Goal: Task Accomplishment & Management: Manage account settings

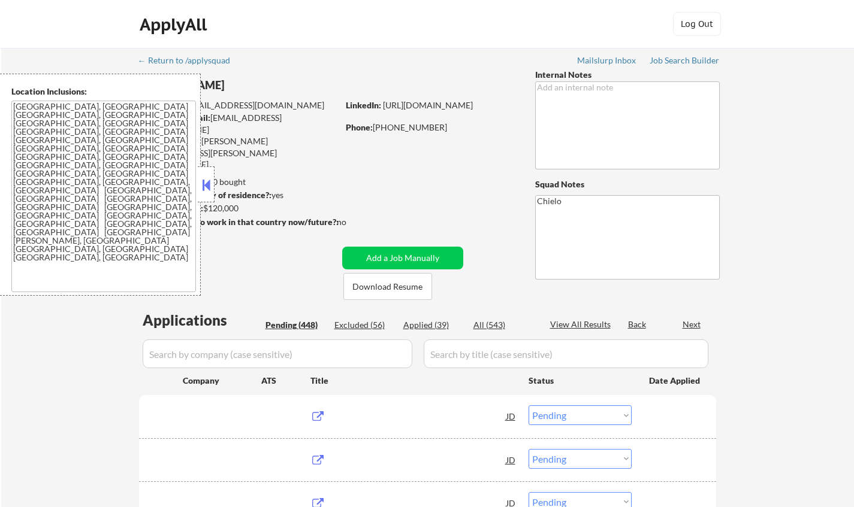
select select ""pending""
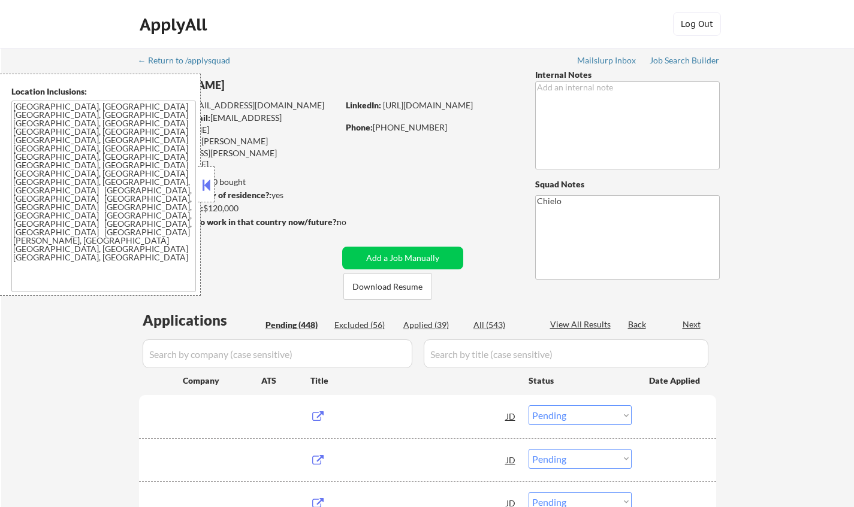
select select ""pending""
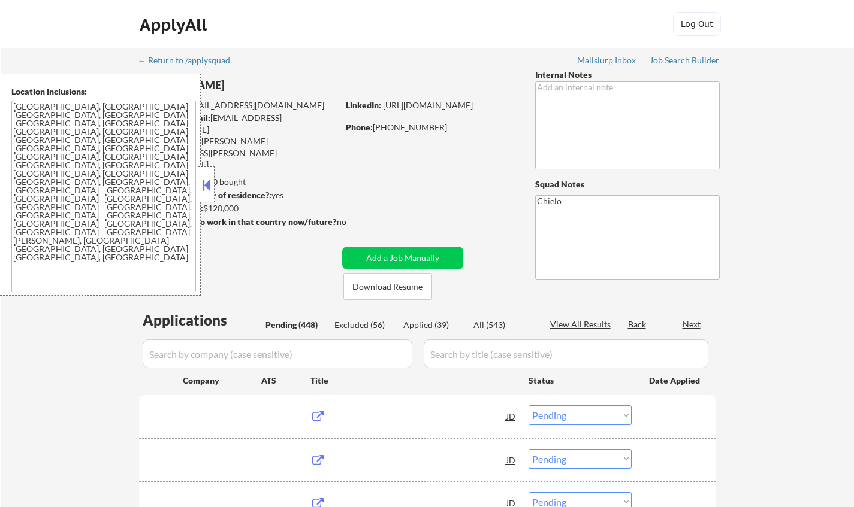
select select ""pending""
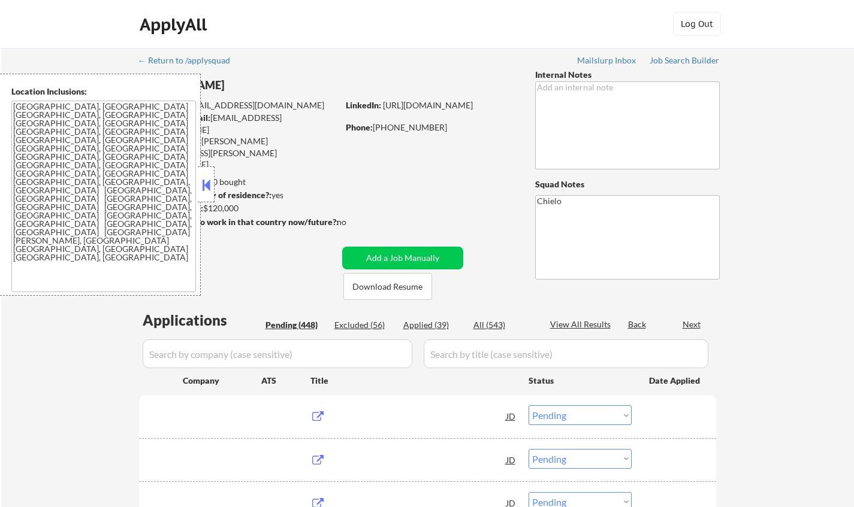
select select ""pending""
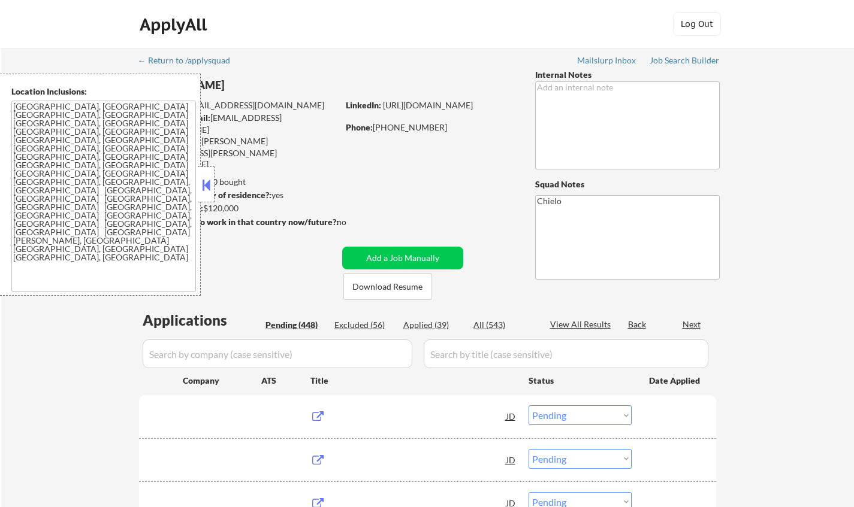
select select ""pending""
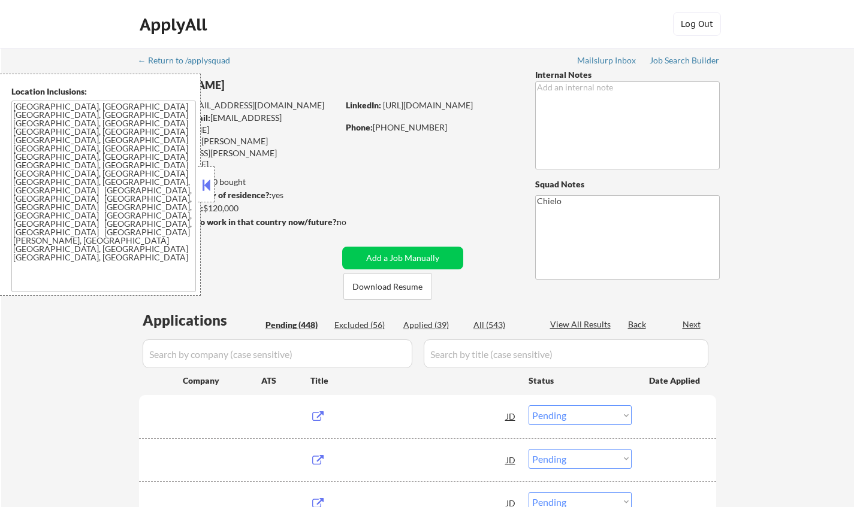
select select ""pending""
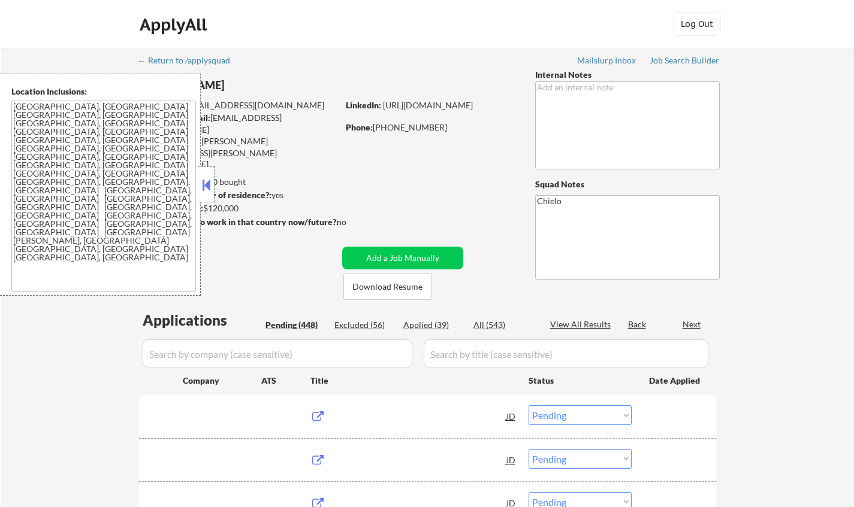
select select ""pending""
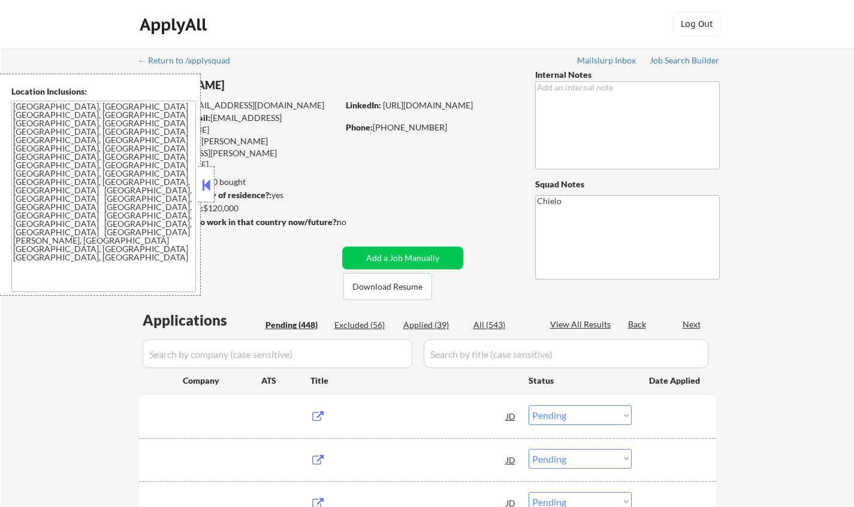
select select ""pending""
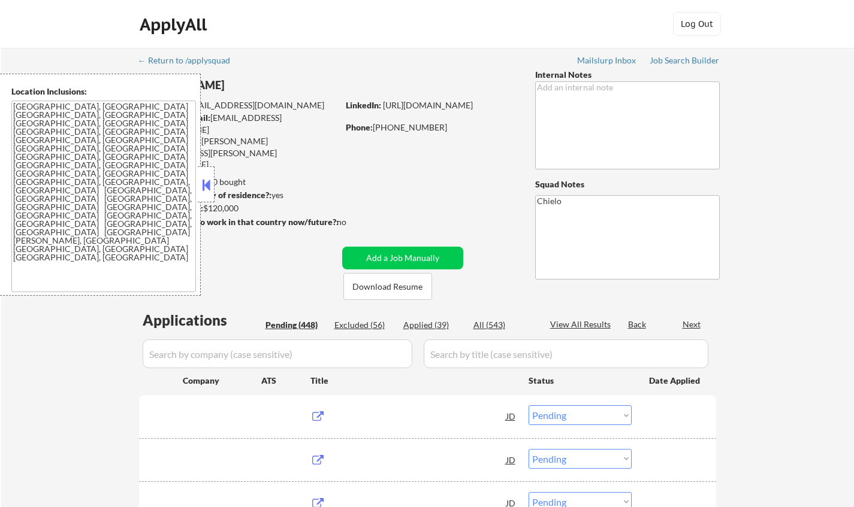
select select ""pending""
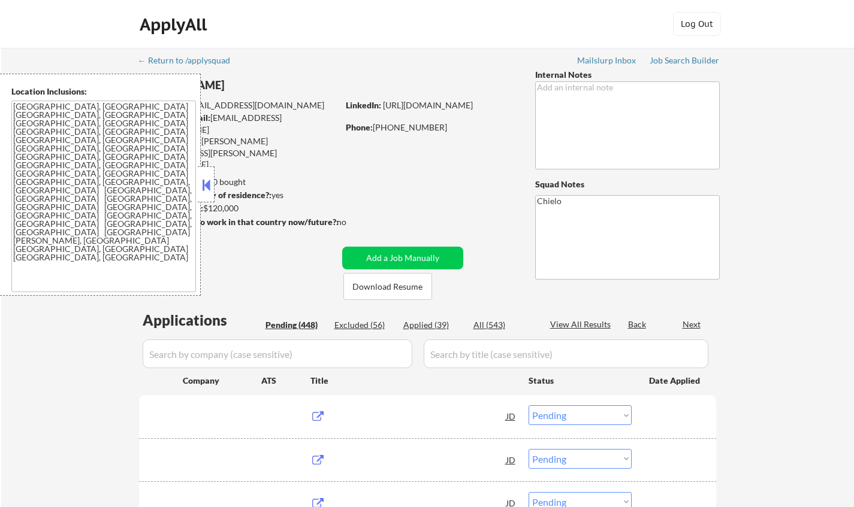
select select ""pending""
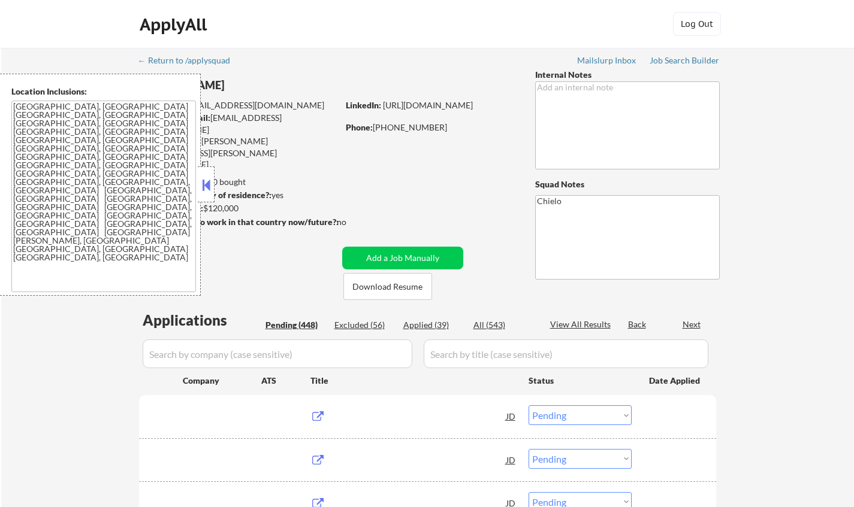
select select ""pending""
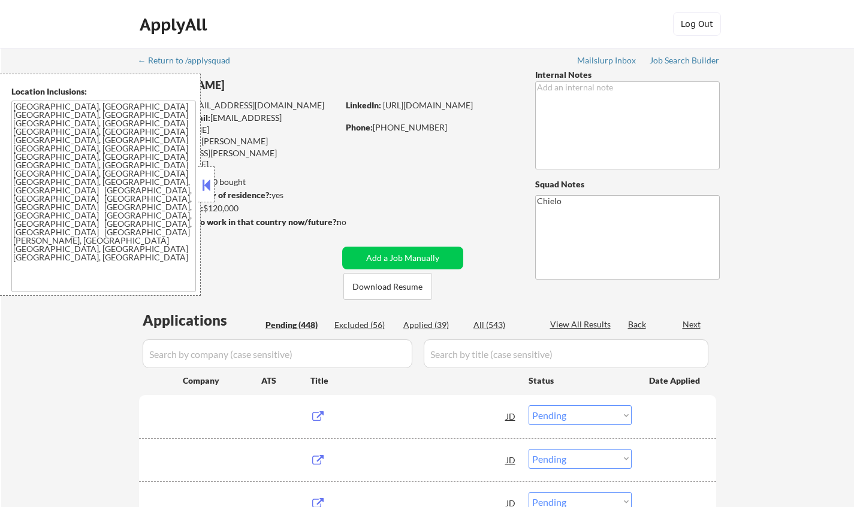
select select ""pending""
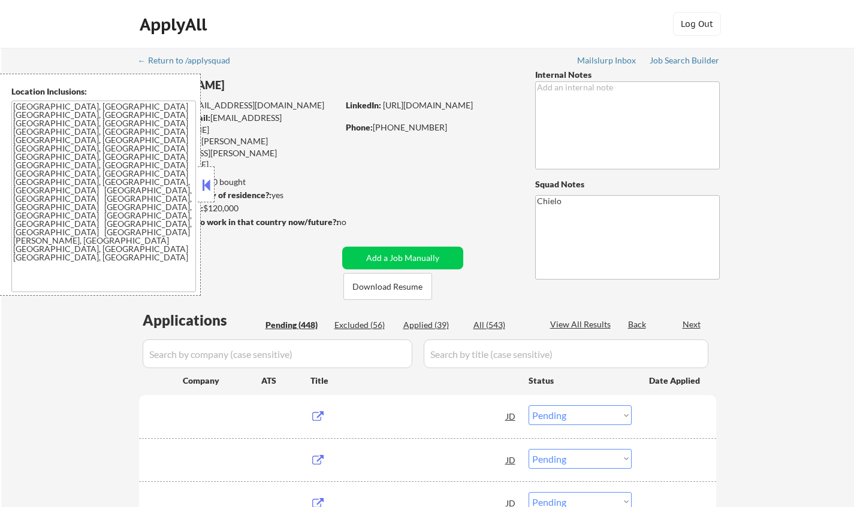
select select ""pending""
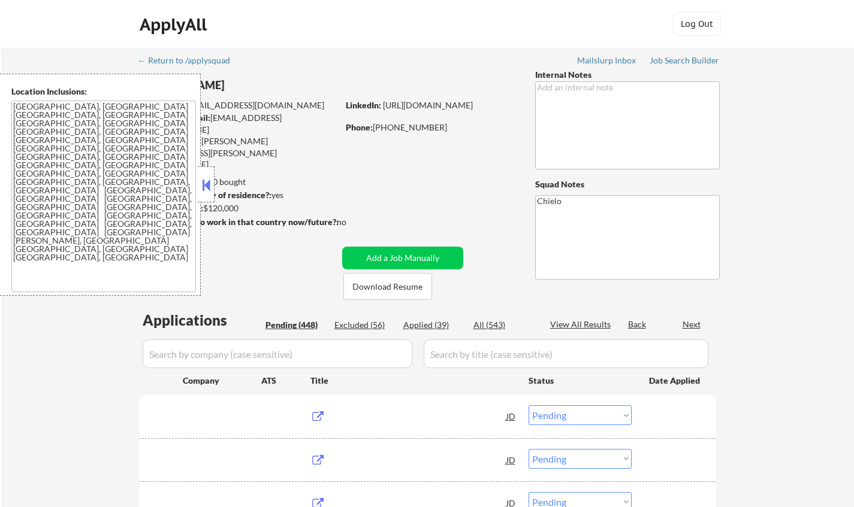
select select ""pending""
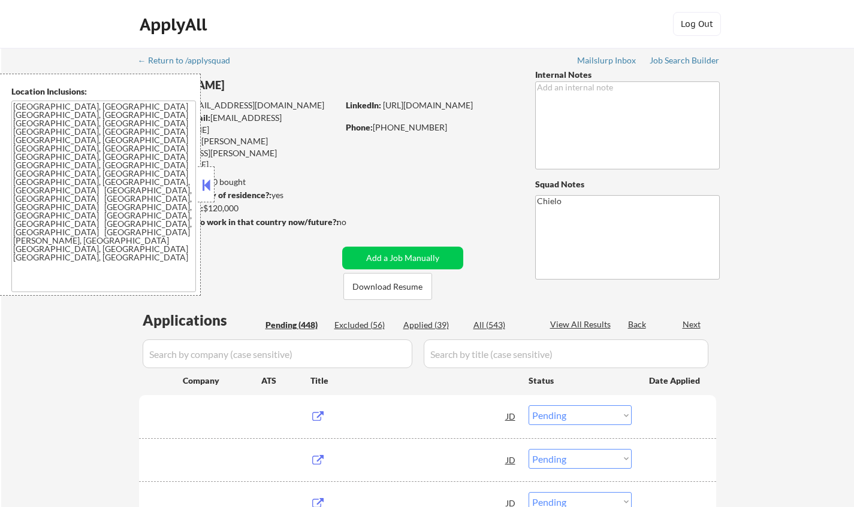
select select ""pending""
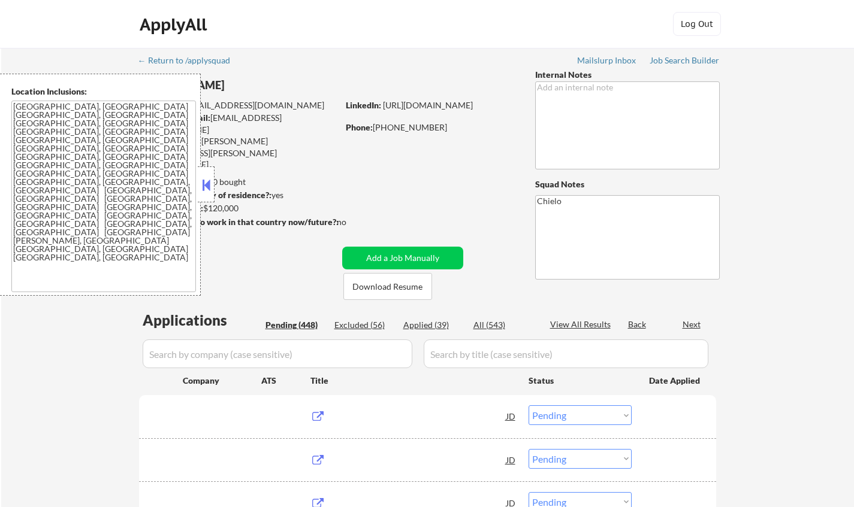
select select ""pending""
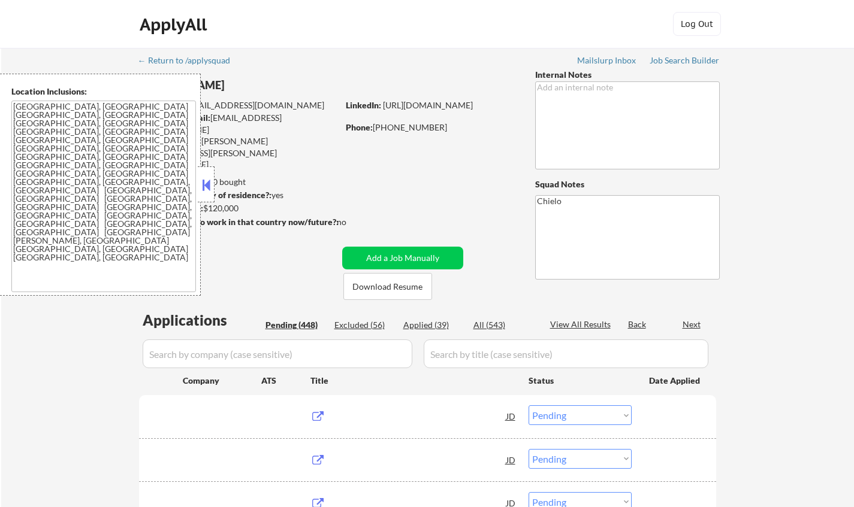
select select ""pending""
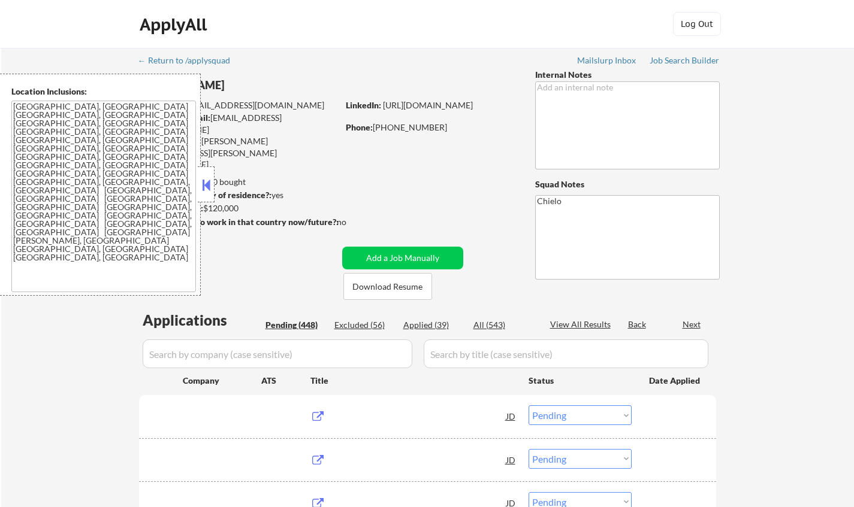
select select ""pending""
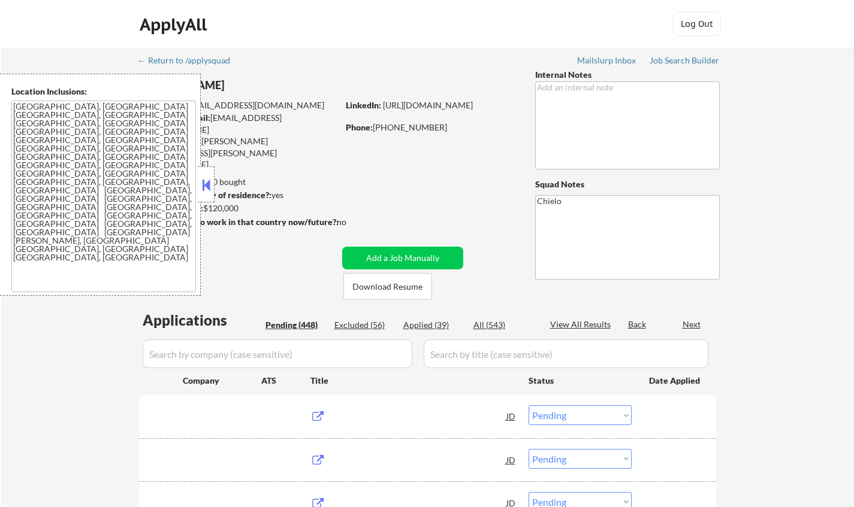
select select ""pending""
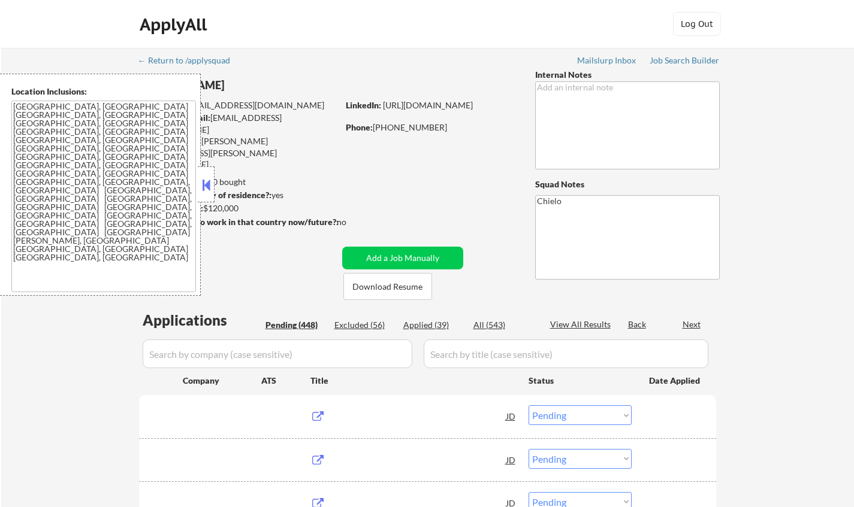
select select ""pending""
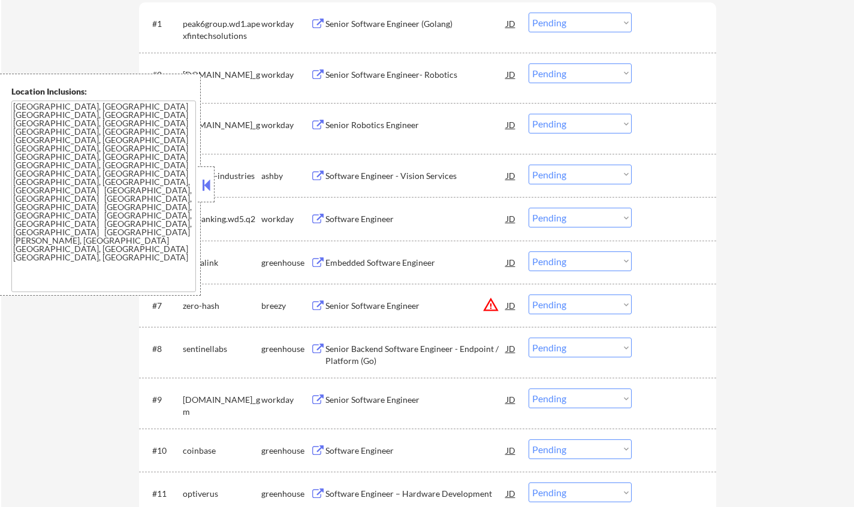
scroll to position [394, 0]
click at [203, 188] on button at bounding box center [205, 185] width 13 height 18
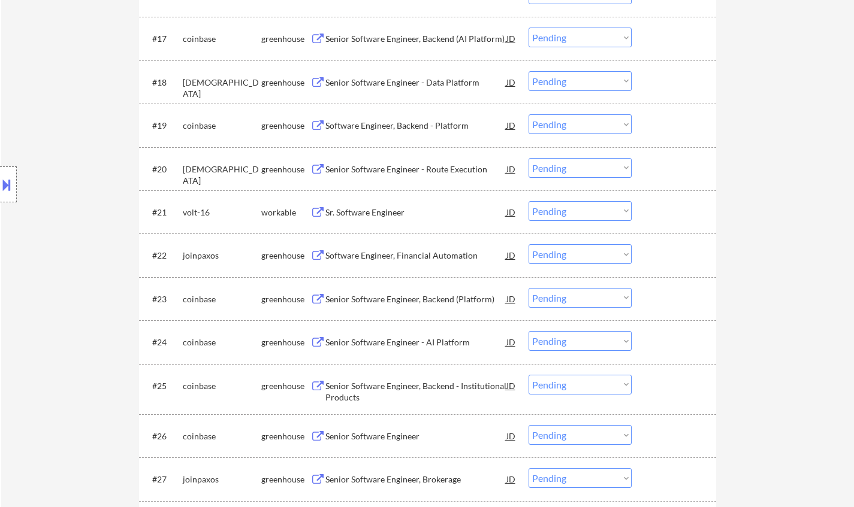
scroll to position [1113, 0]
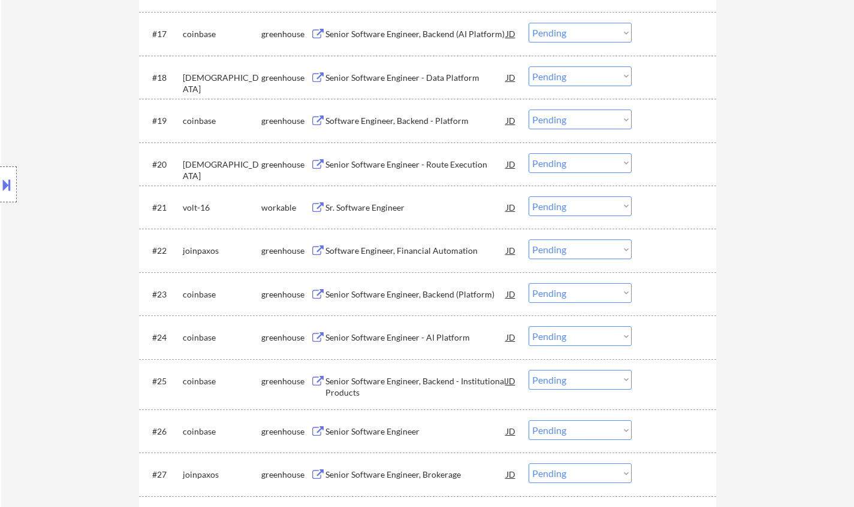
click at [378, 208] on div "Sr. Software Engineer" at bounding box center [415, 208] width 181 height 12
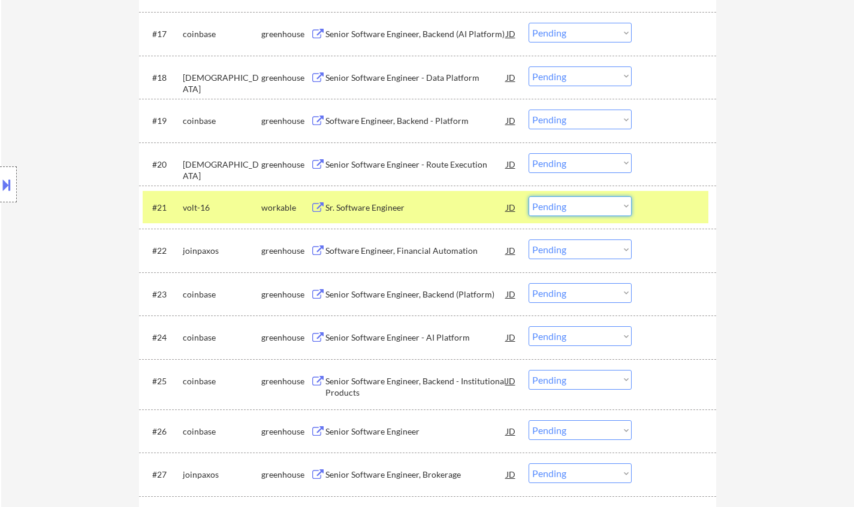
click at [604, 209] on select "Choose an option... Pending Applied Excluded (Questions) Excluded (Expired) Exc…" at bounding box center [579, 206] width 103 height 20
click at [528, 196] on select "Choose an option... Pending Applied Excluded (Questions) Excluded (Expired) Exc…" at bounding box center [579, 206] width 103 height 20
select select ""pending""
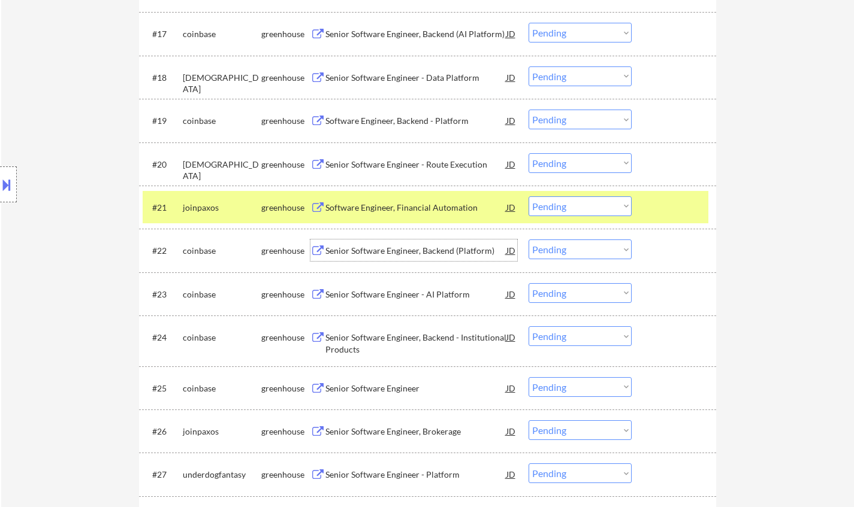
click at [390, 244] on div "Senior Software Engineer, Backend (Platform)" at bounding box center [415, 251] width 181 height 22
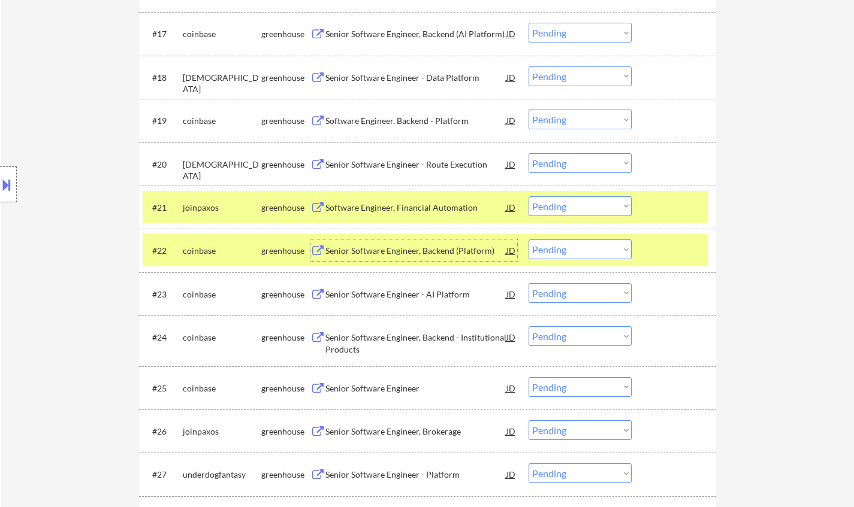
click at [610, 250] on select "Choose an option... Pending Applied Excluded (Questions) Excluded (Expired) Exc…" at bounding box center [579, 250] width 103 height 20
click at [528, 240] on select "Choose an option... Pending Applied Excluded (Questions) Excluded (Expired) Exc…" at bounding box center [579, 250] width 103 height 20
select select ""pending""
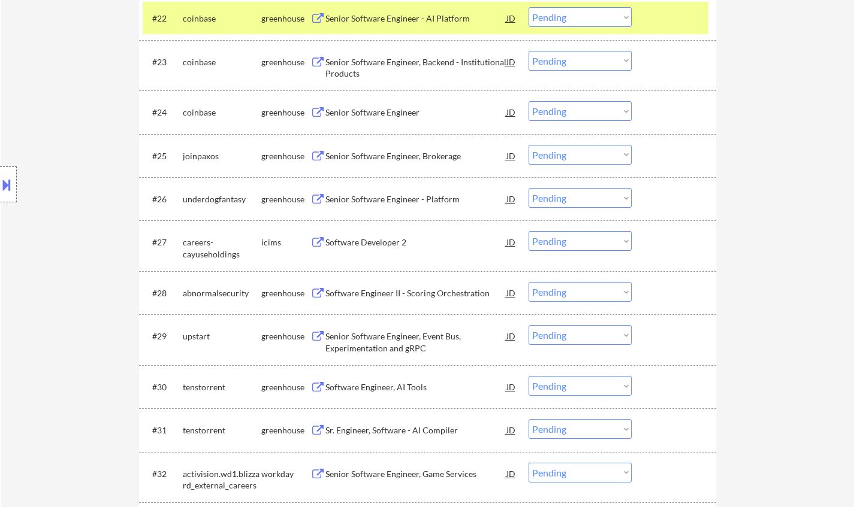
scroll to position [1353, 0]
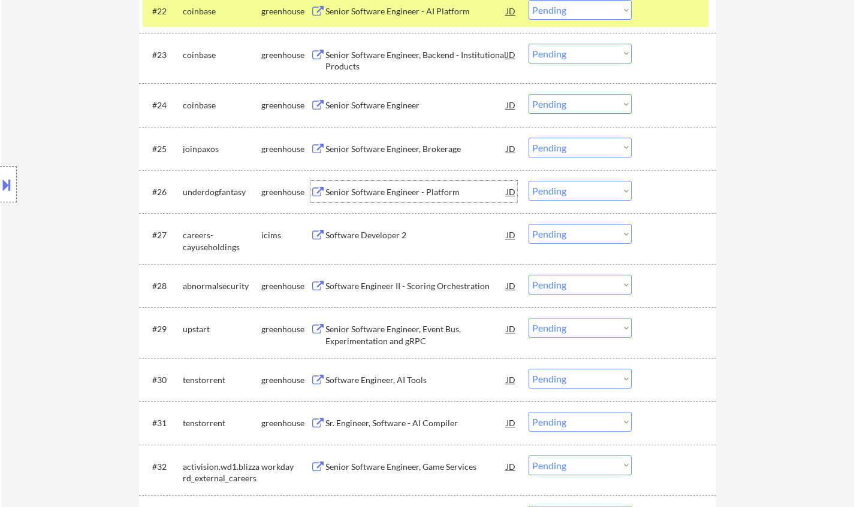
click at [378, 192] on div "Senior Software Engineer - Platform" at bounding box center [415, 192] width 181 height 12
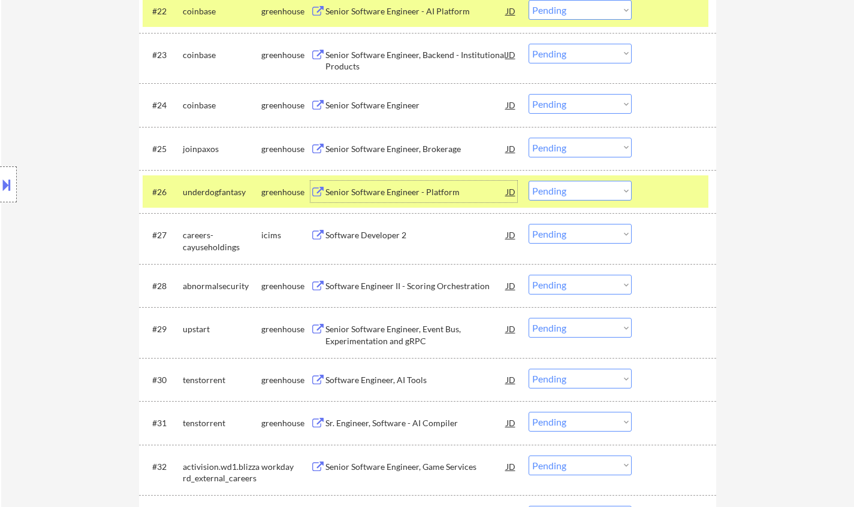
click at [614, 196] on select "Choose an option... Pending Applied Excluded (Questions) Excluded (Expired) Exc…" at bounding box center [579, 191] width 103 height 20
click at [528, 181] on select "Choose an option... Pending Applied Excluded (Questions) Excluded (Expired) Exc…" at bounding box center [579, 191] width 103 height 20
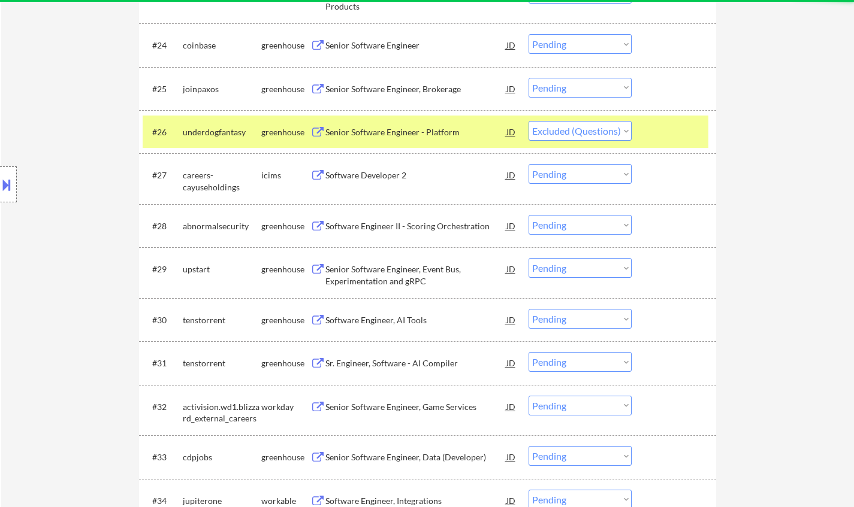
select select ""pending""
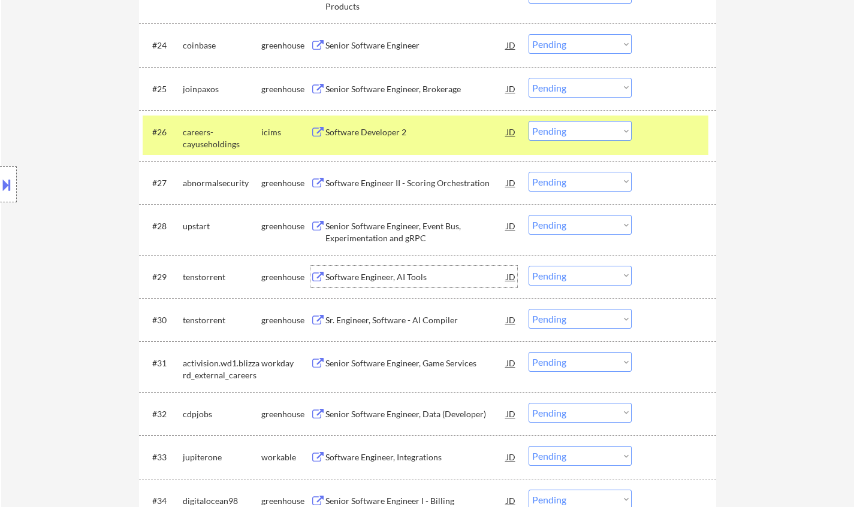
click at [375, 272] on div "Software Engineer, AI Tools" at bounding box center [415, 277] width 181 height 12
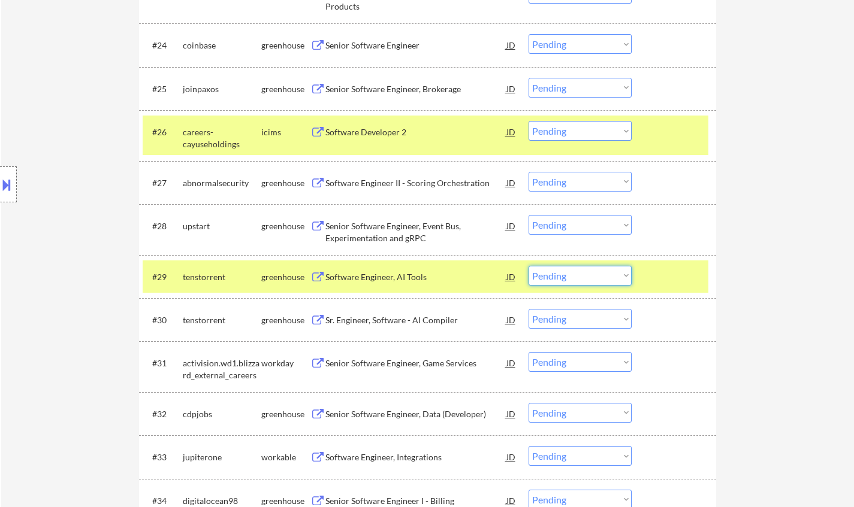
drag, startPoint x: 592, startPoint y: 271, endPoint x: 591, endPoint y: 280, distance: 9.0
click at [592, 271] on select "Choose an option... Pending Applied Excluded (Questions) Excluded (Expired) Exc…" at bounding box center [579, 276] width 103 height 20
click at [528, 266] on select "Choose an option... Pending Applied Excluded (Questions) Excluded (Expired) Exc…" at bounding box center [579, 276] width 103 height 20
select select ""pending""
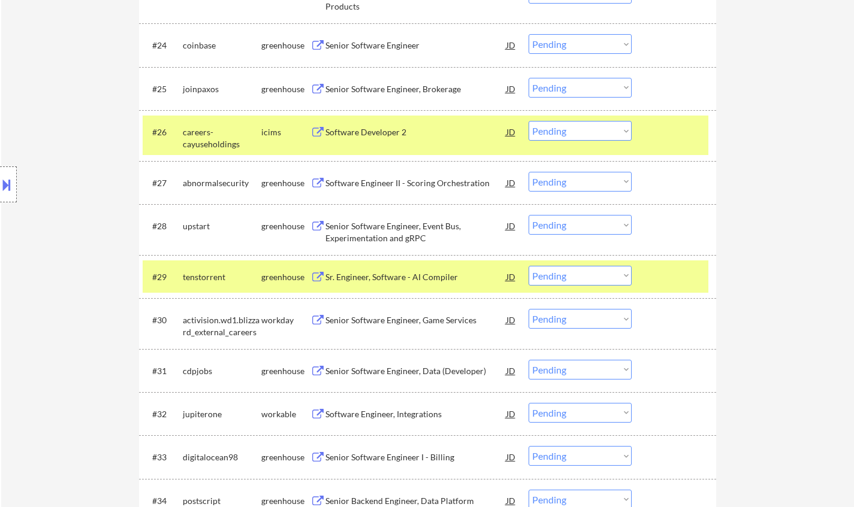
click at [398, 364] on div "Senior Software Engineer, Data (Developer)" at bounding box center [415, 371] width 181 height 22
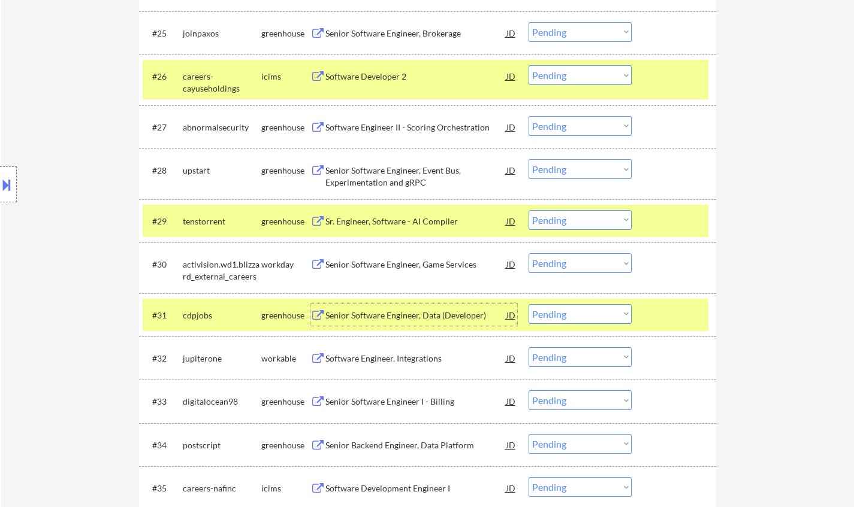
scroll to position [1592, 0]
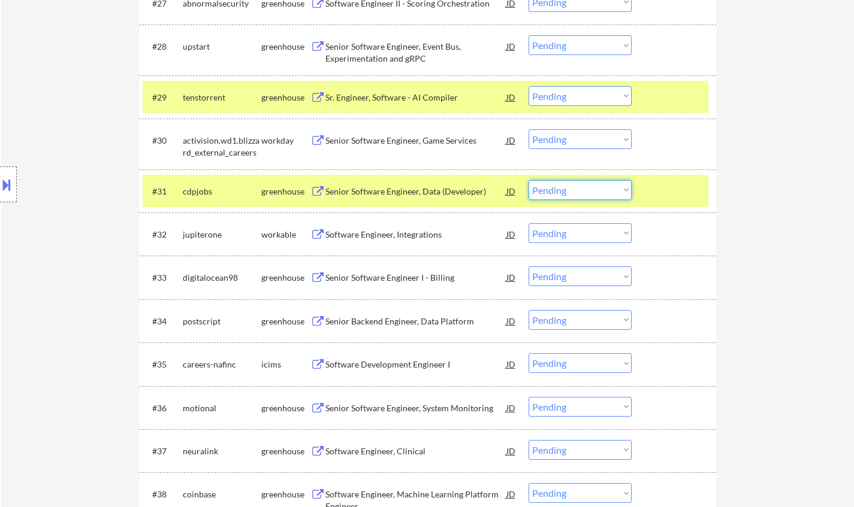
click at [573, 191] on select "Choose an option... Pending Applied Excluded (Questions) Excluded (Expired) Exc…" at bounding box center [579, 190] width 103 height 20
click at [528, 180] on select "Choose an option... Pending Applied Excluded (Questions) Excluded (Expired) Exc…" at bounding box center [579, 190] width 103 height 20
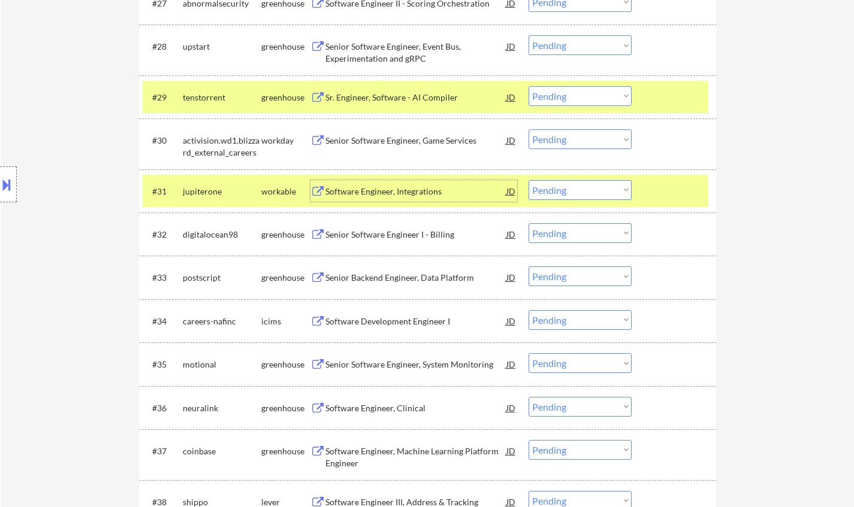
click at [389, 193] on div "Software Engineer, Integrations" at bounding box center [415, 192] width 181 height 12
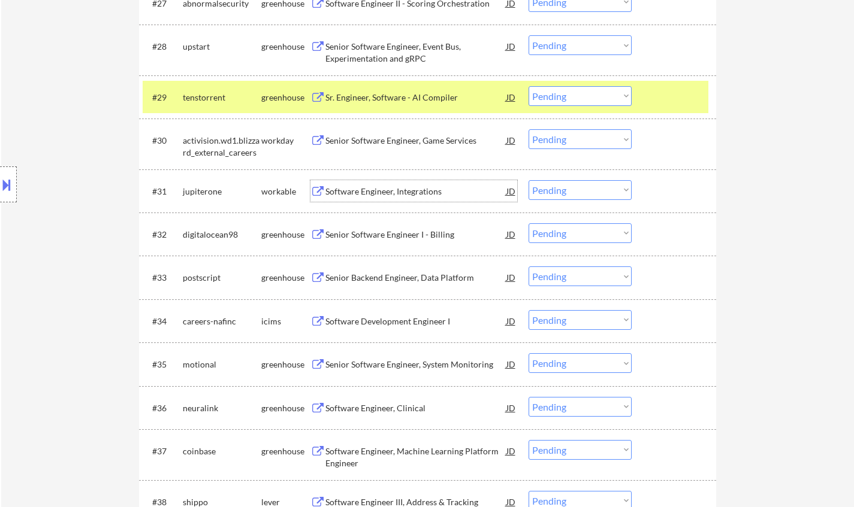
click at [579, 188] on select "Choose an option... Pending Applied Excluded (Questions) Excluded (Expired) Exc…" at bounding box center [579, 190] width 103 height 20
click at [528, 180] on select "Choose an option... Pending Applied Excluded (Questions) Excluded (Expired) Exc…" at bounding box center [579, 190] width 103 height 20
select select ""pending""
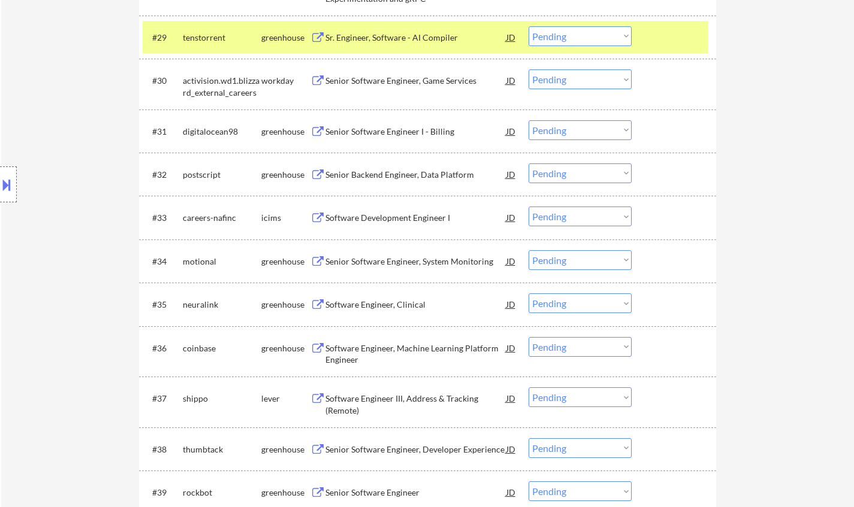
scroll to position [1712, 0]
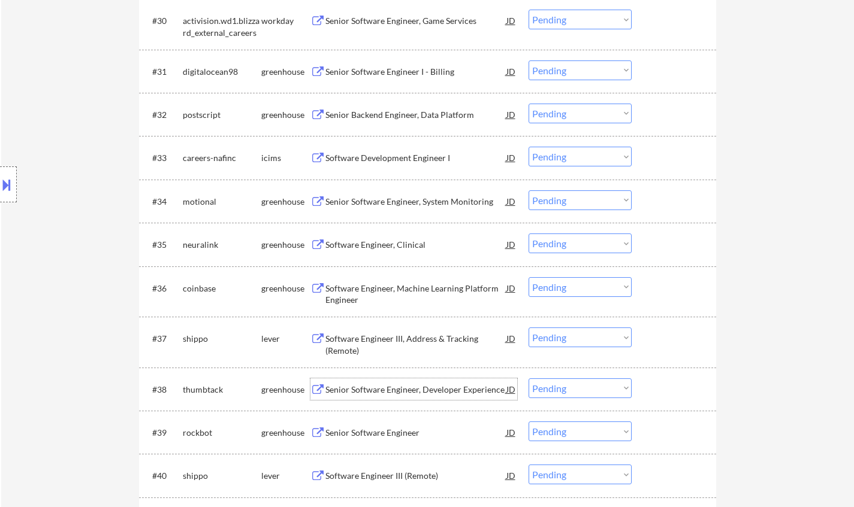
click at [383, 388] on div "Senior Software Engineer, Developer Experience" at bounding box center [415, 390] width 181 height 12
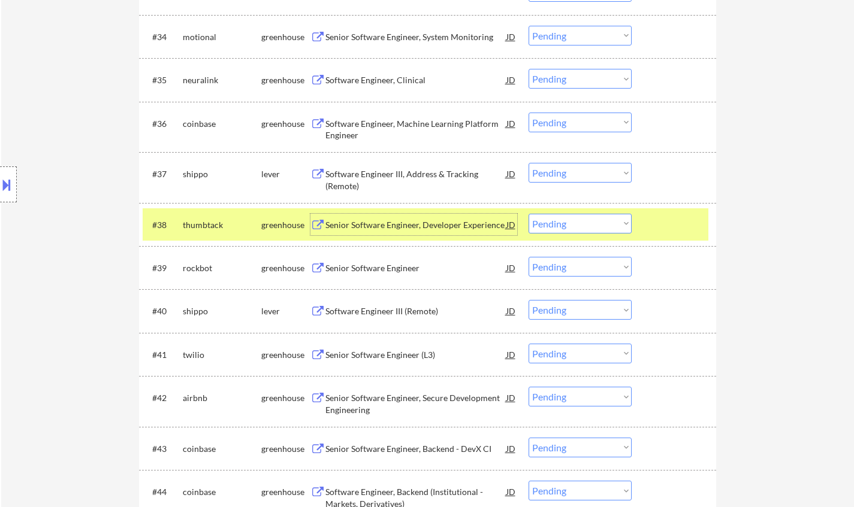
scroll to position [2011, 0]
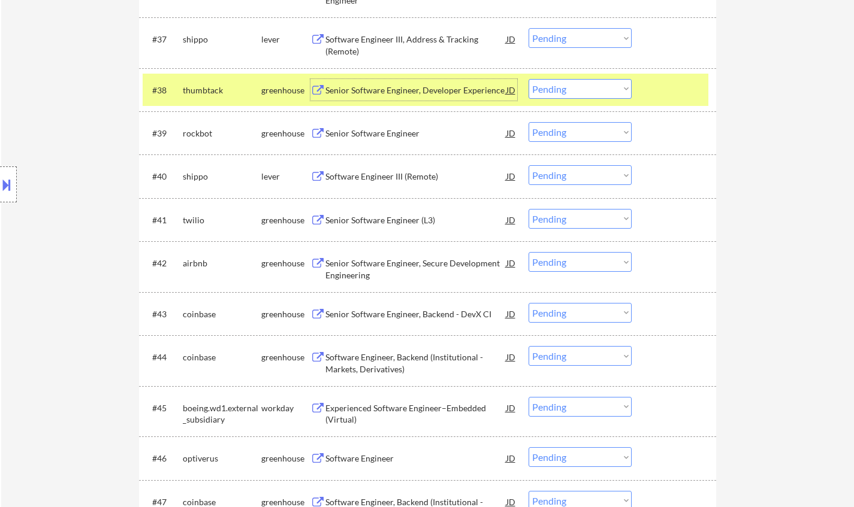
click at [376, 137] on div "Senior Software Engineer" at bounding box center [415, 134] width 181 height 12
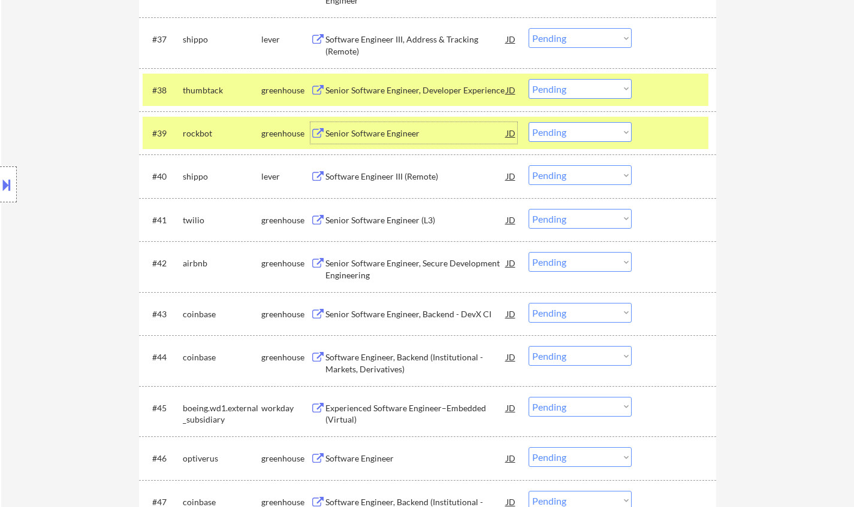
click at [595, 132] on select "Choose an option... Pending Applied Excluded (Questions) Excluded (Expired) Exc…" at bounding box center [579, 132] width 103 height 20
click at [528, 122] on select "Choose an option... Pending Applied Excluded (Questions) Excluded (Expired) Exc…" at bounding box center [579, 132] width 103 height 20
select select ""pending""
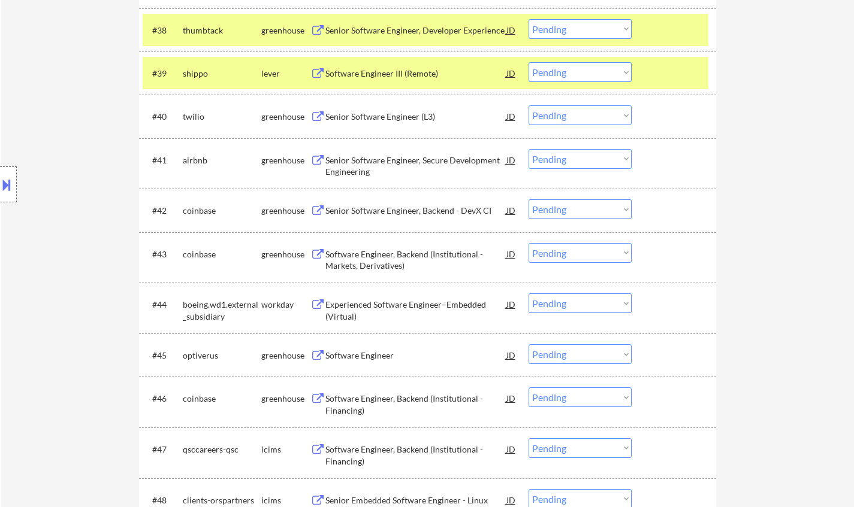
scroll to position [2191, 0]
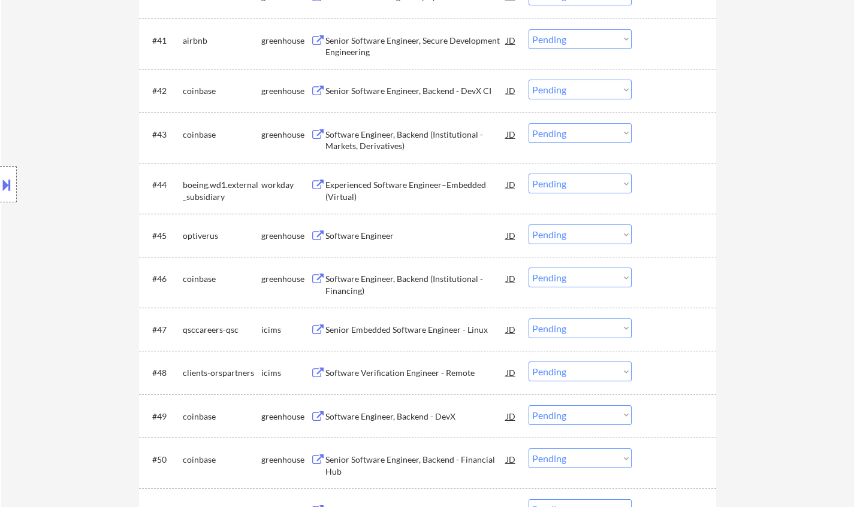
click at [375, 237] on div "Software Engineer" at bounding box center [415, 236] width 181 height 12
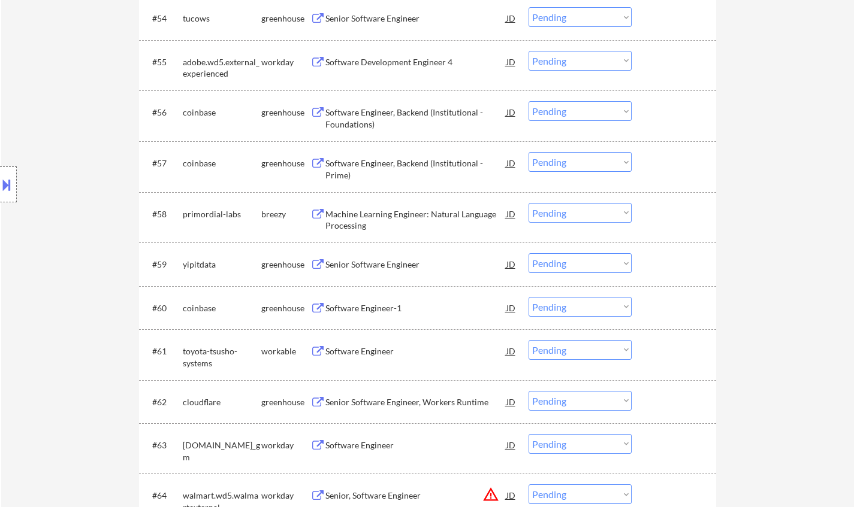
scroll to position [2850, 0]
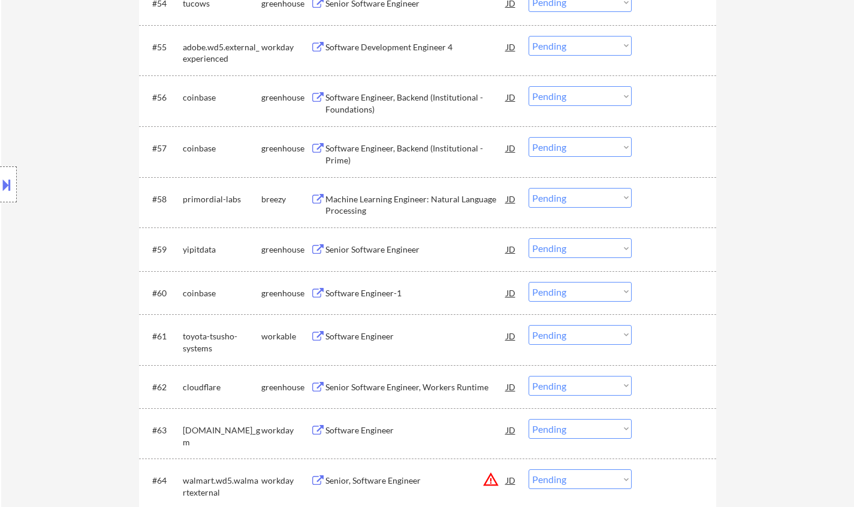
click at [380, 203] on div "Machine Learning Engineer: Natural Language Processing" at bounding box center [415, 204] width 181 height 23
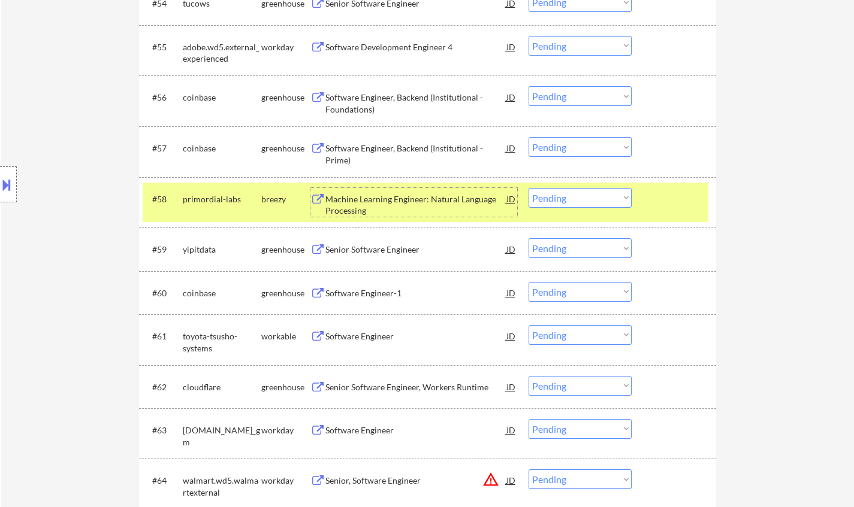
click at [567, 196] on select "Choose an option... Pending Applied Excluded (Questions) Excluded (Expired) Exc…" at bounding box center [579, 198] width 103 height 20
click at [528, 188] on select "Choose an option... Pending Applied Excluded (Questions) Excluded (Expired) Exc…" at bounding box center [579, 198] width 103 height 20
select select ""pending""
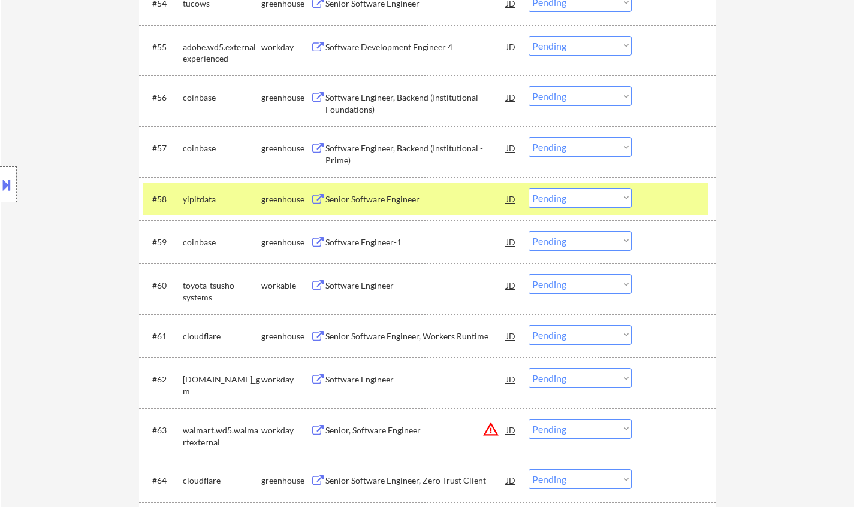
click at [356, 290] on div "Software Engineer" at bounding box center [415, 286] width 181 height 12
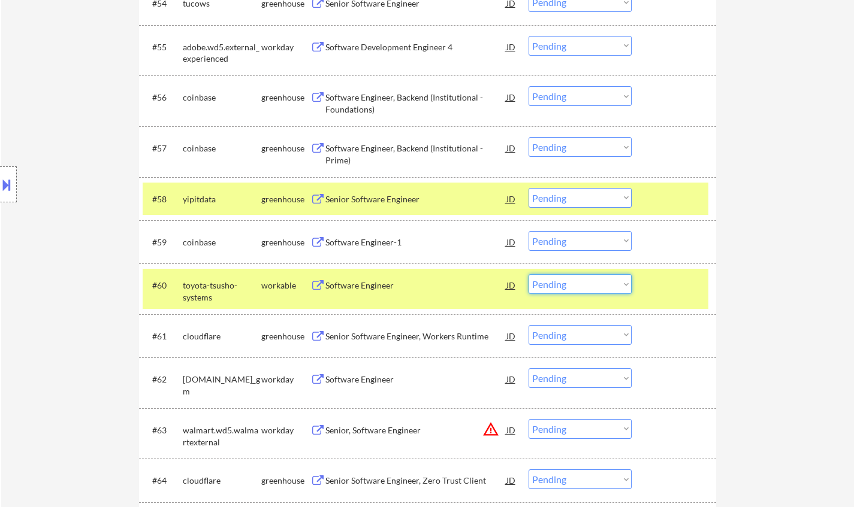
click at [600, 293] on select "Choose an option... Pending Applied Excluded (Questions) Excluded (Expired) Exc…" at bounding box center [579, 284] width 103 height 20
click at [528, 274] on select "Choose an option... Pending Applied Excluded (Questions) Excluded (Expired) Exc…" at bounding box center [579, 284] width 103 height 20
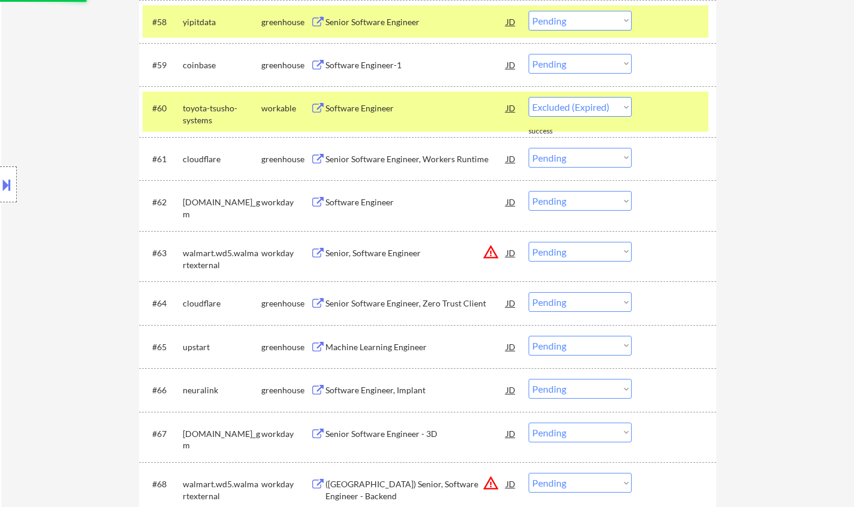
select select ""pending""
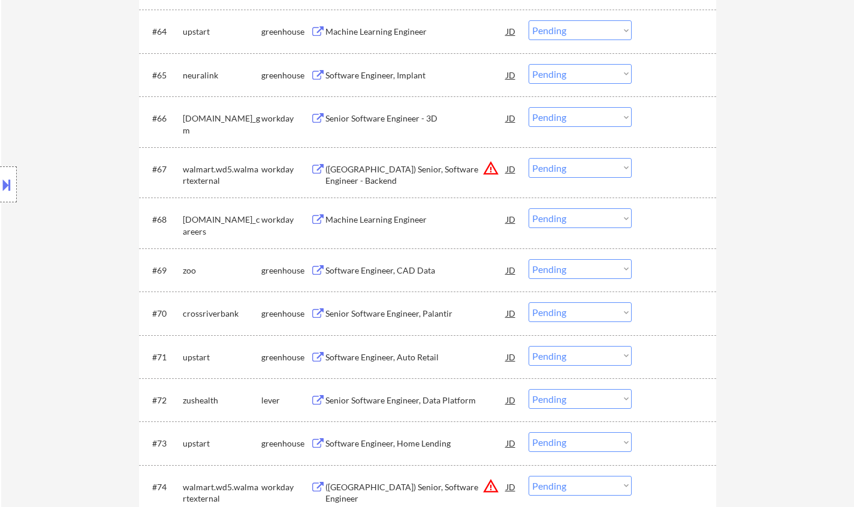
scroll to position [3389, 0]
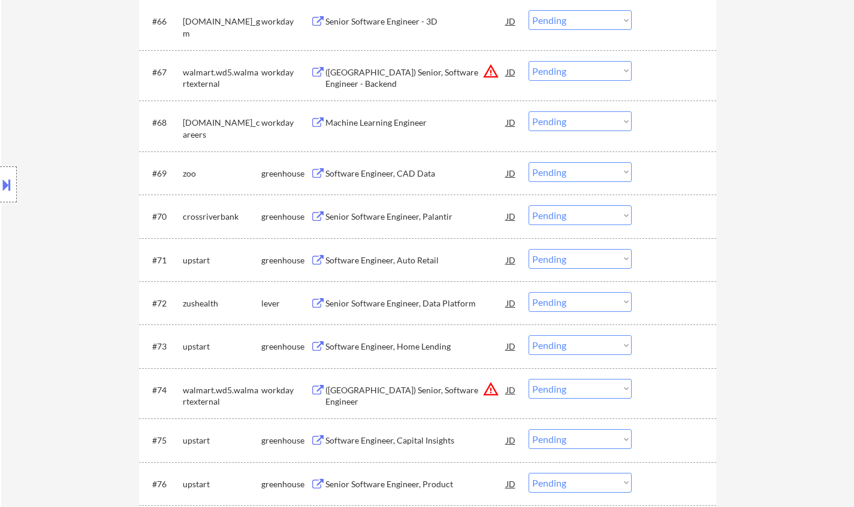
click at [410, 305] on div "Senior Software Engineer, Data Platform" at bounding box center [415, 304] width 181 height 12
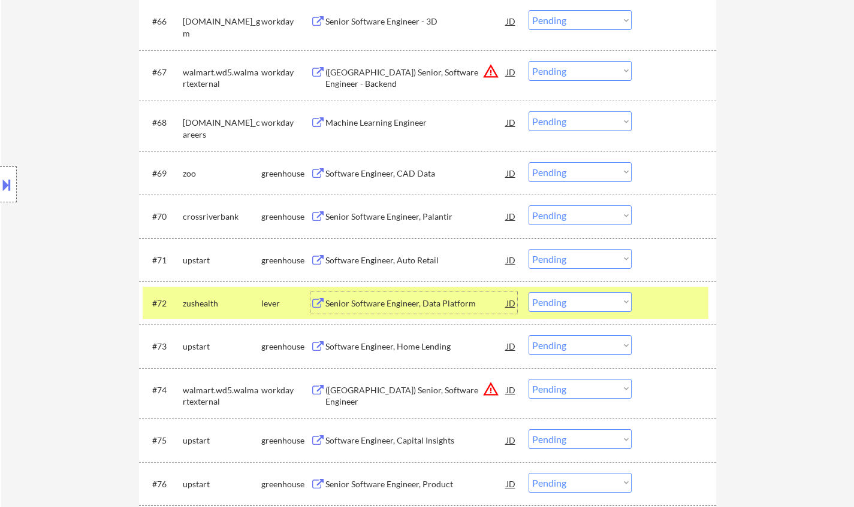
drag, startPoint x: 570, startPoint y: 304, endPoint x: 574, endPoint y: 311, distance: 8.3
click at [570, 304] on select "Choose an option... Pending Applied Excluded (Questions) Excluded (Expired) Exc…" at bounding box center [579, 302] width 103 height 20
click at [528, 292] on select "Choose an option... Pending Applied Excluded (Questions) Excluded (Expired) Exc…" at bounding box center [579, 302] width 103 height 20
select select ""pending""
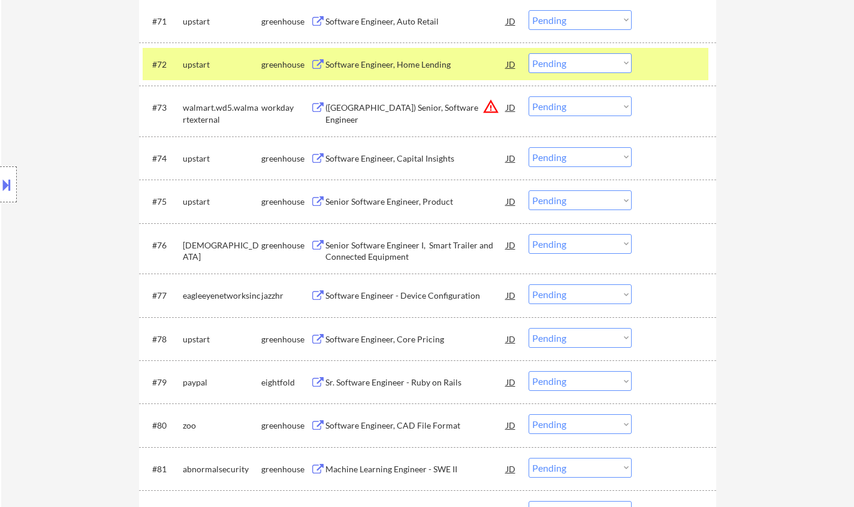
scroll to position [3629, 0]
click at [392, 296] on div "Software Engineer - Device Configuration" at bounding box center [415, 295] width 181 height 12
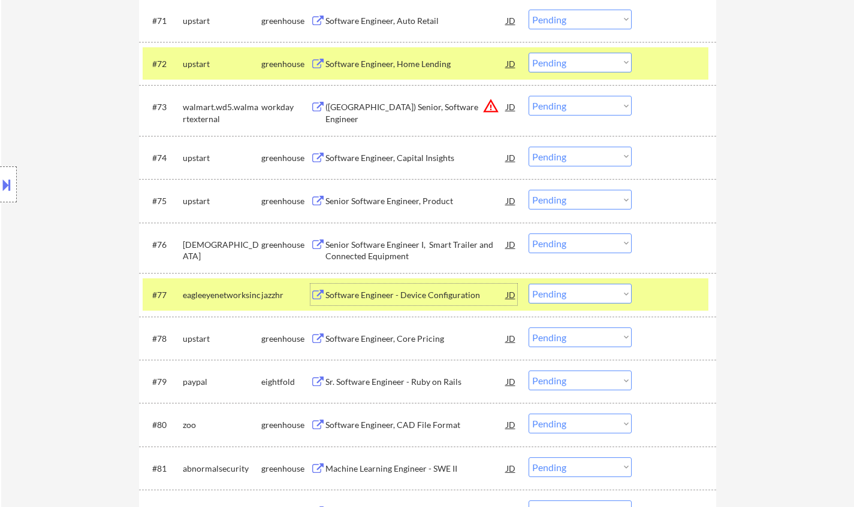
click at [590, 295] on select "Choose an option... Pending Applied Excluded (Questions) Excluded (Expired) Exc…" at bounding box center [579, 294] width 103 height 20
click at [528, 284] on select "Choose an option... Pending Applied Excluded (Questions) Excluded (Expired) Exc…" at bounding box center [579, 294] width 103 height 20
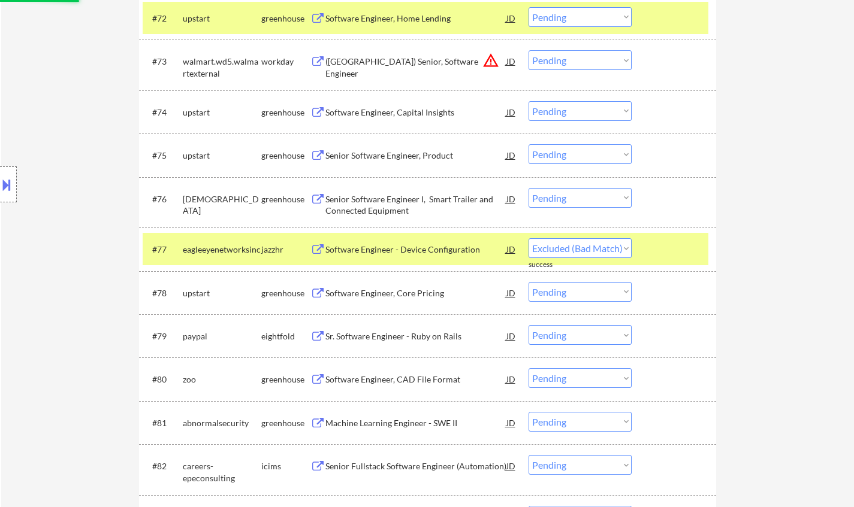
select select ""pending""
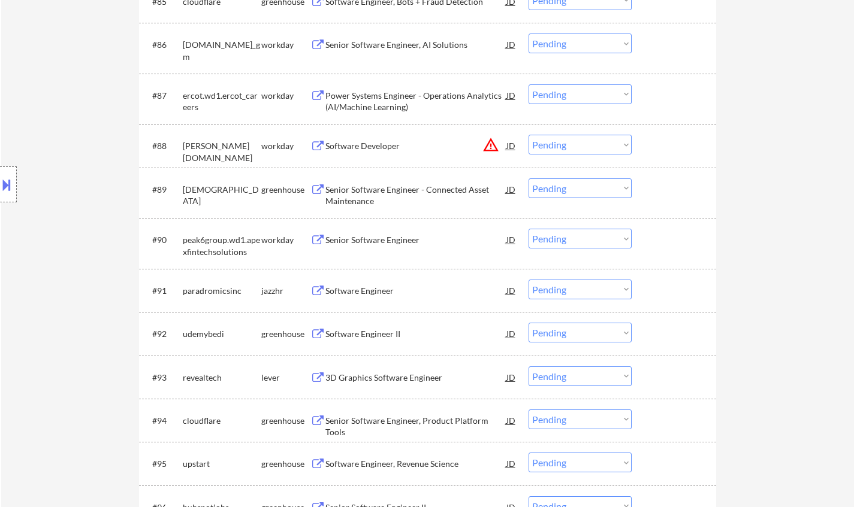
scroll to position [4288, 0]
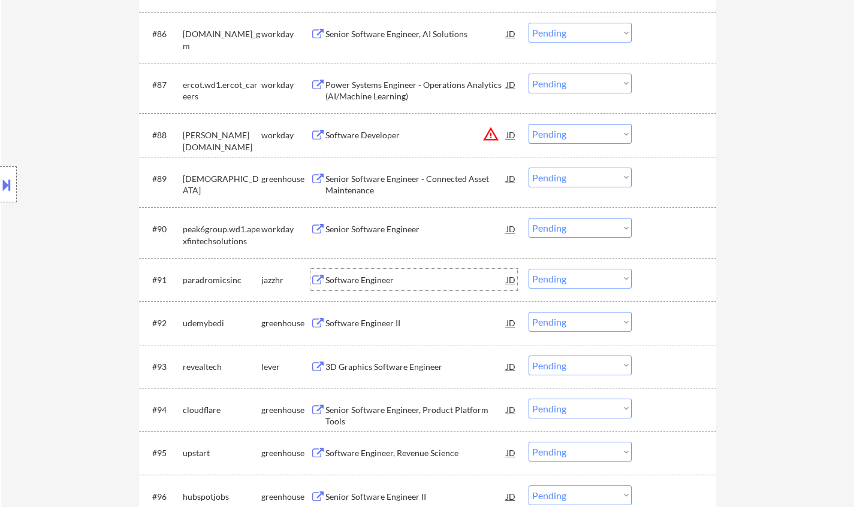
click at [379, 279] on div "Software Engineer" at bounding box center [415, 280] width 181 height 12
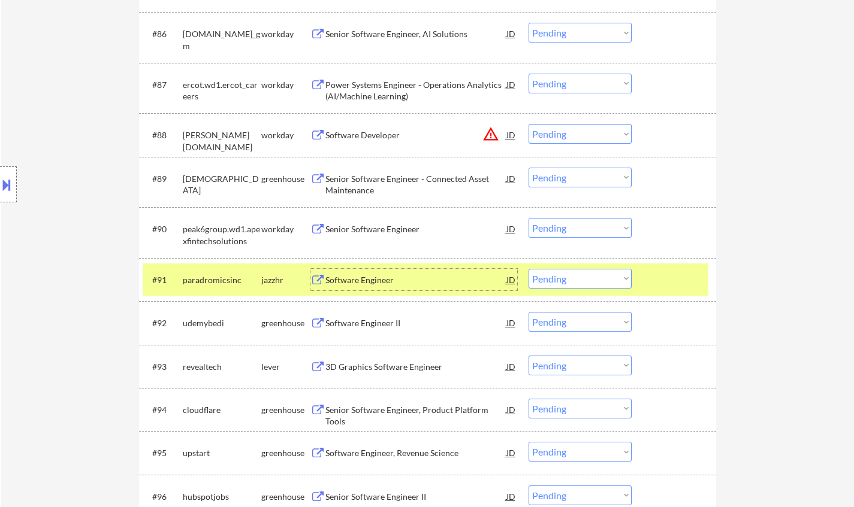
click at [568, 275] on select "Choose an option... Pending Applied Excluded (Questions) Excluded (Expired) Exc…" at bounding box center [579, 279] width 103 height 20
click at [528, 269] on select "Choose an option... Pending Applied Excluded (Questions) Excluded (Expired) Exc…" at bounding box center [579, 279] width 103 height 20
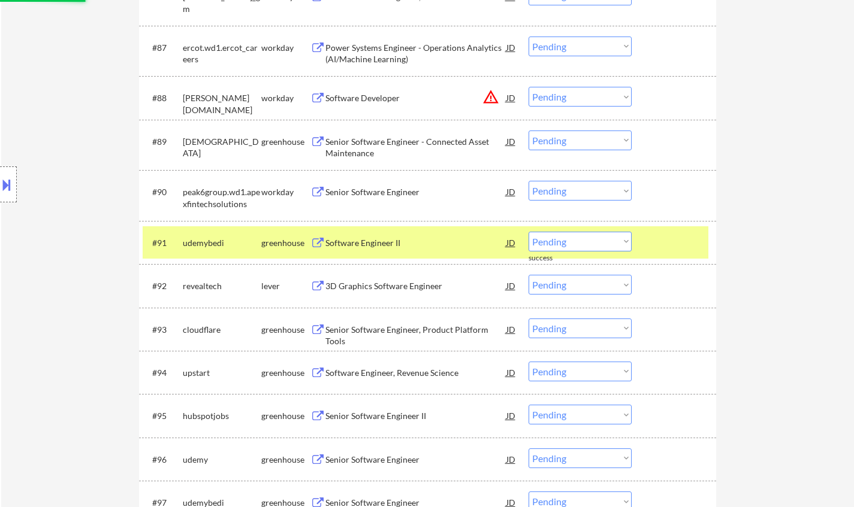
scroll to position [4347, 0]
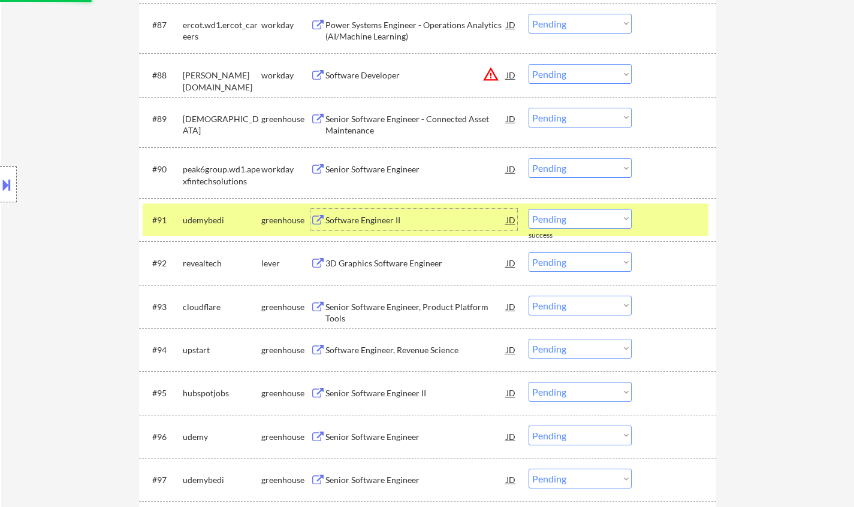
click at [373, 225] on div "Software Engineer II" at bounding box center [415, 220] width 181 height 12
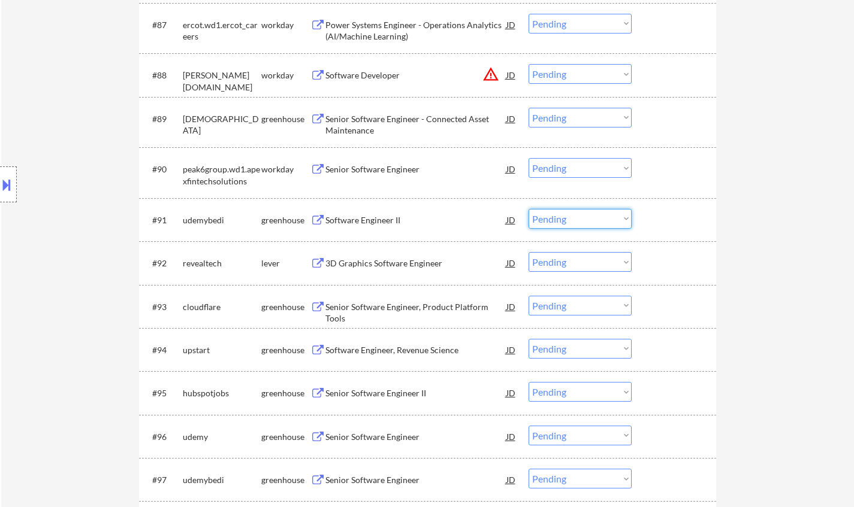
click at [577, 217] on select "Choose an option... Pending Applied Excluded (Questions) Excluded (Expired) Exc…" at bounding box center [579, 219] width 103 height 20
click at [528, 209] on select "Choose an option... Pending Applied Excluded (Questions) Excluded (Expired) Exc…" at bounding box center [579, 219] width 103 height 20
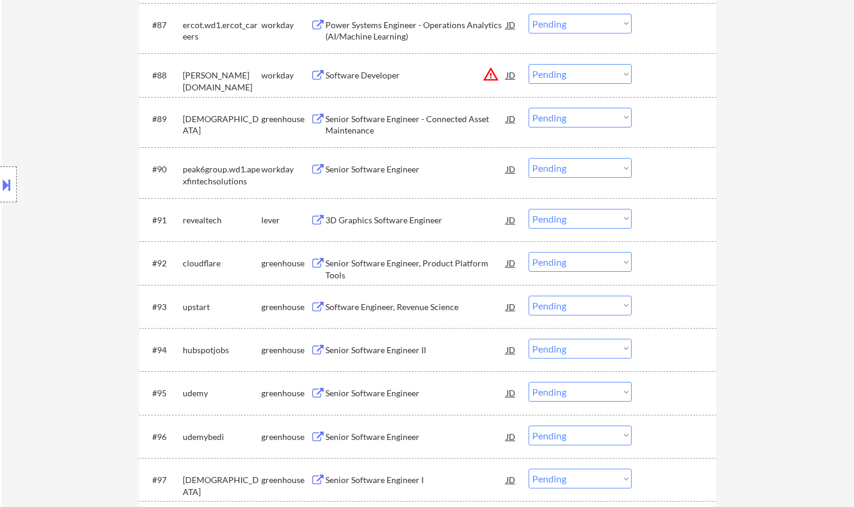
click at [393, 218] on div "3D Graphics Software Engineer" at bounding box center [415, 220] width 181 height 12
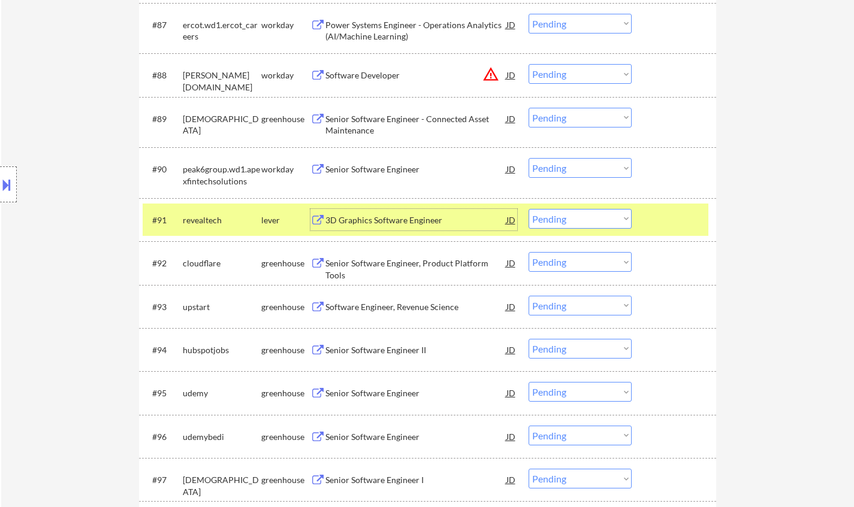
click at [573, 213] on select "Choose an option... Pending Applied Excluded (Questions) Excluded (Expired) Exc…" at bounding box center [579, 219] width 103 height 20
click at [528, 209] on select "Choose an option... Pending Applied Excluded (Questions) Excluded (Expired) Exc…" at bounding box center [579, 219] width 103 height 20
select select ""pending""
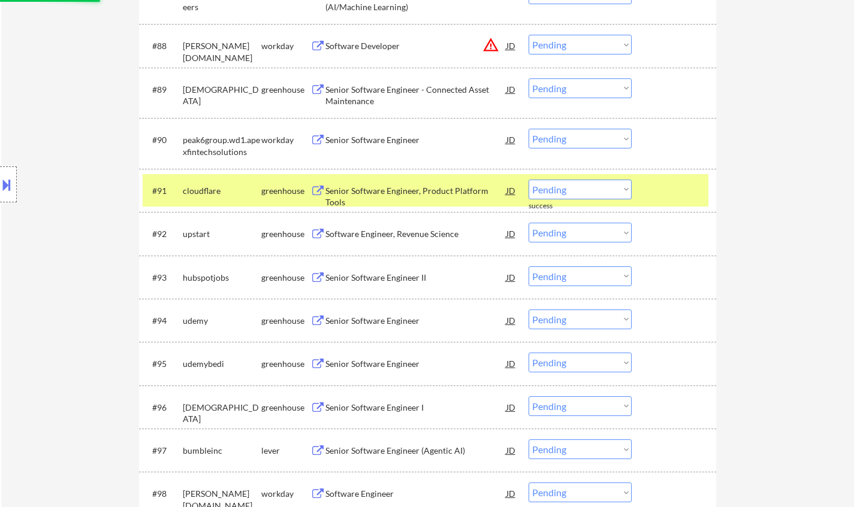
scroll to position [4407, 0]
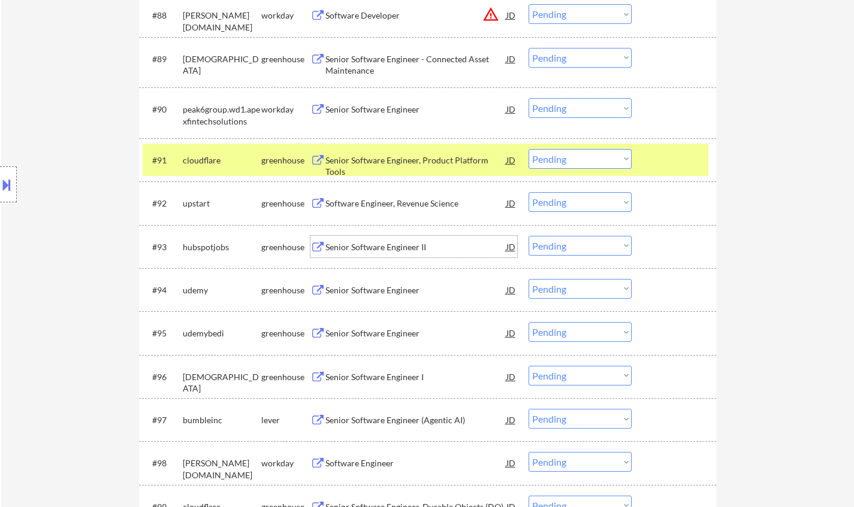
click at [375, 247] on div "Senior Software Engineer II" at bounding box center [415, 247] width 181 height 12
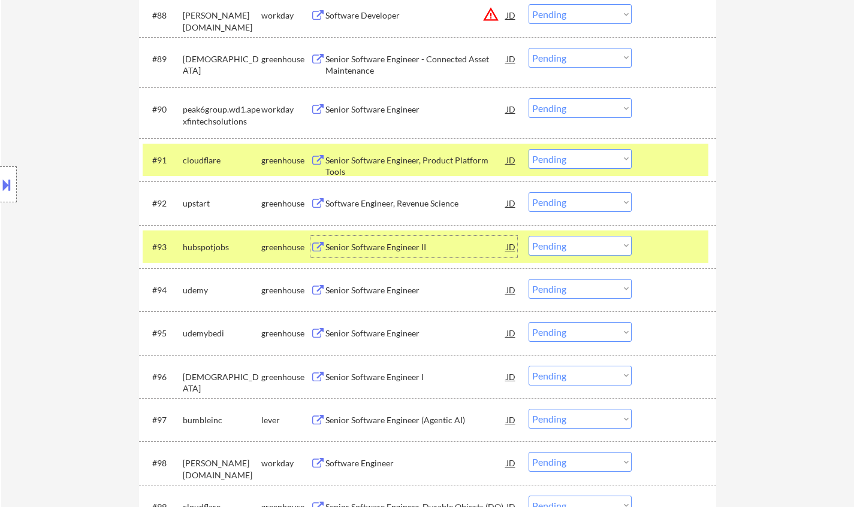
drag, startPoint x: 584, startPoint y: 252, endPoint x: 591, endPoint y: 255, distance: 7.2
click at [584, 252] on select "Choose an option... Pending Applied Excluded (Questions) Excluded (Expired) Exc…" at bounding box center [579, 246] width 103 height 20
click at [528, 236] on select "Choose an option... Pending Applied Excluded (Questions) Excluded (Expired) Exc…" at bounding box center [579, 246] width 103 height 20
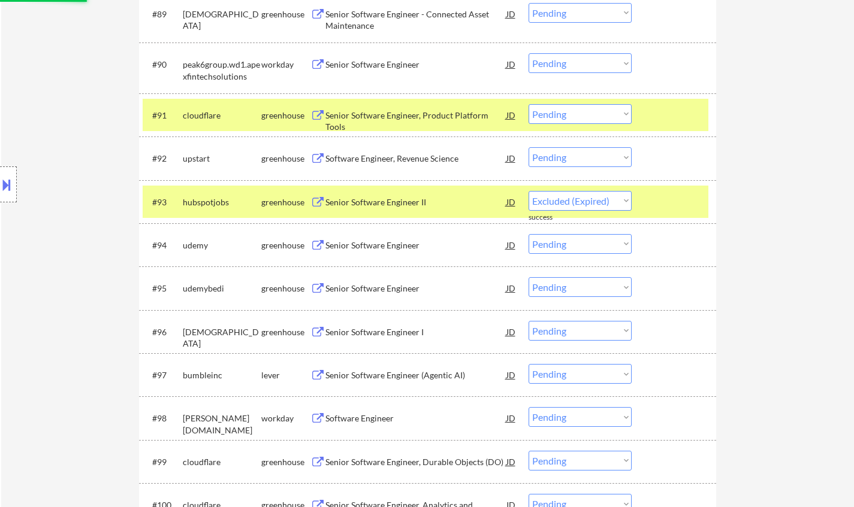
scroll to position [4467, 0]
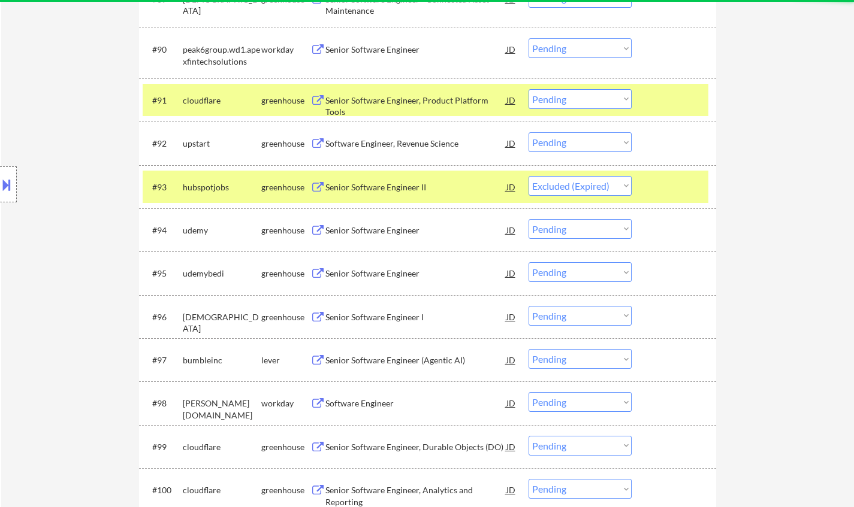
click at [374, 231] on div "Senior Software Engineer" at bounding box center [415, 231] width 181 height 12
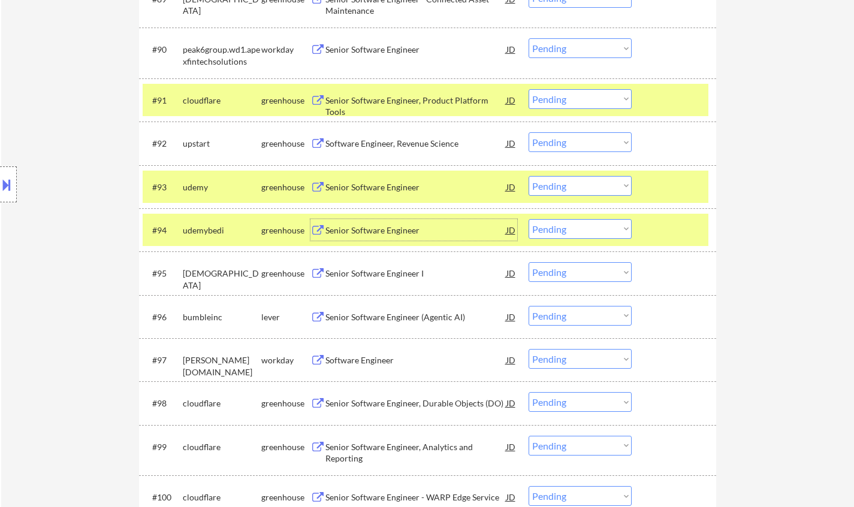
click at [378, 183] on div "Senior Software Engineer" at bounding box center [415, 187] width 181 height 12
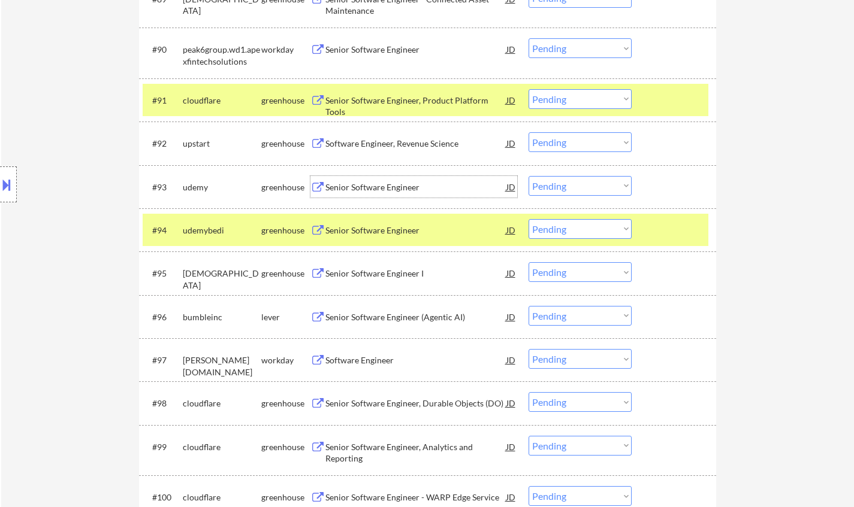
click at [588, 182] on select "Choose an option... Pending Applied Excluded (Questions) Excluded (Expired) Exc…" at bounding box center [579, 186] width 103 height 20
click at [528, 176] on select "Choose an option... Pending Applied Excluded (Questions) Excluded (Expired) Exc…" at bounding box center [579, 186] width 103 height 20
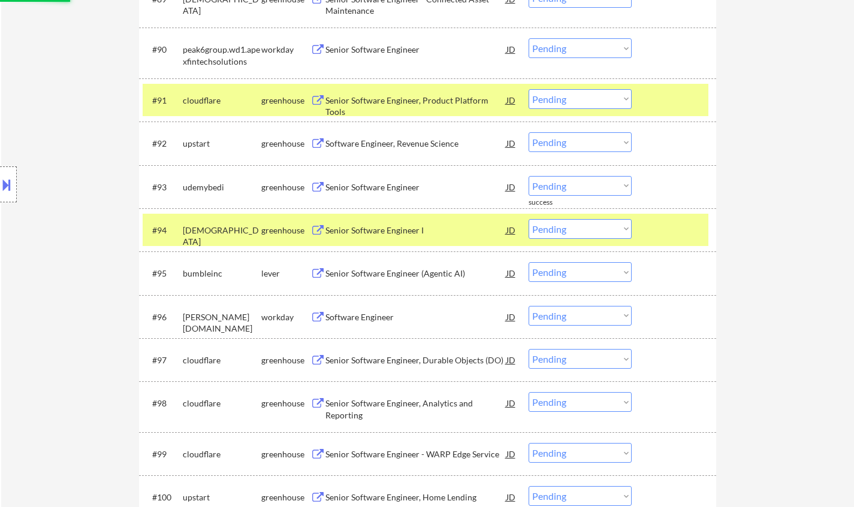
click at [584, 186] on select "Choose an option... Pending Applied Excluded (Questions) Excluded (Expired) Exc…" at bounding box center [579, 186] width 103 height 20
click at [528, 176] on select "Choose an option... Pending Applied Excluded (Questions) Excluded (Expired) Exc…" at bounding box center [579, 186] width 103 height 20
select select ""pending""
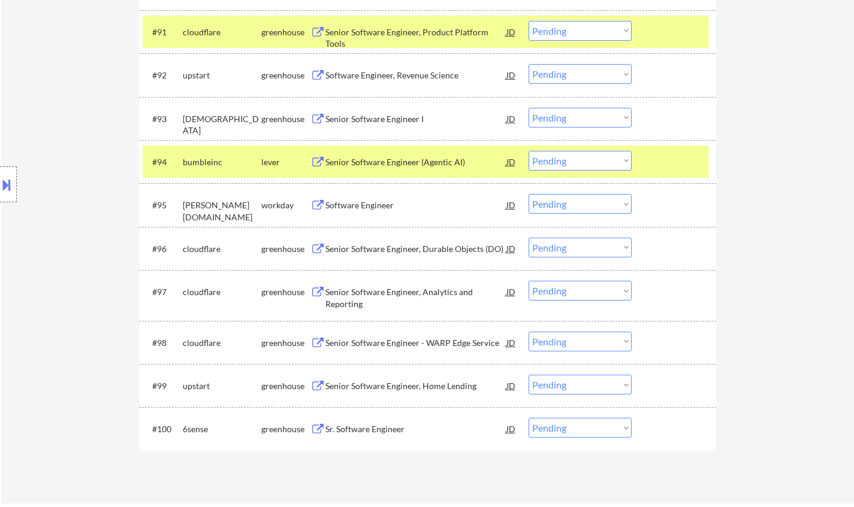
scroll to position [4587, 0]
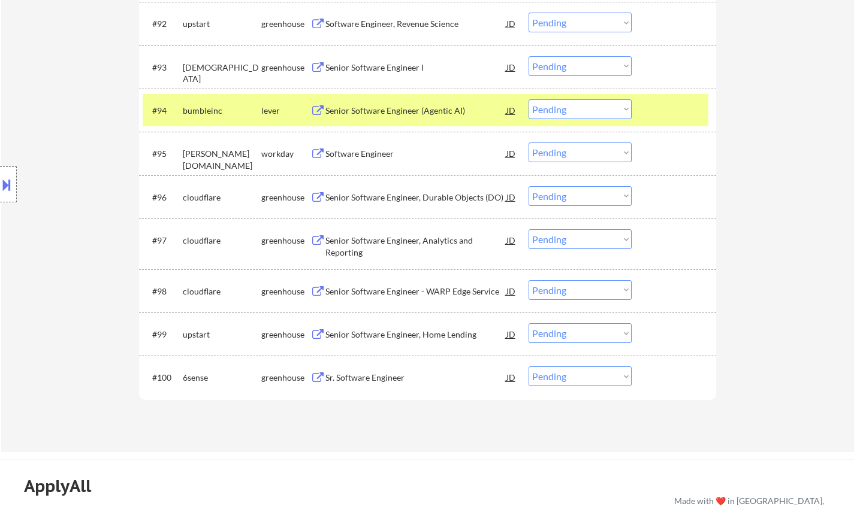
click at [365, 380] on div "Sr. Software Engineer" at bounding box center [415, 378] width 181 height 12
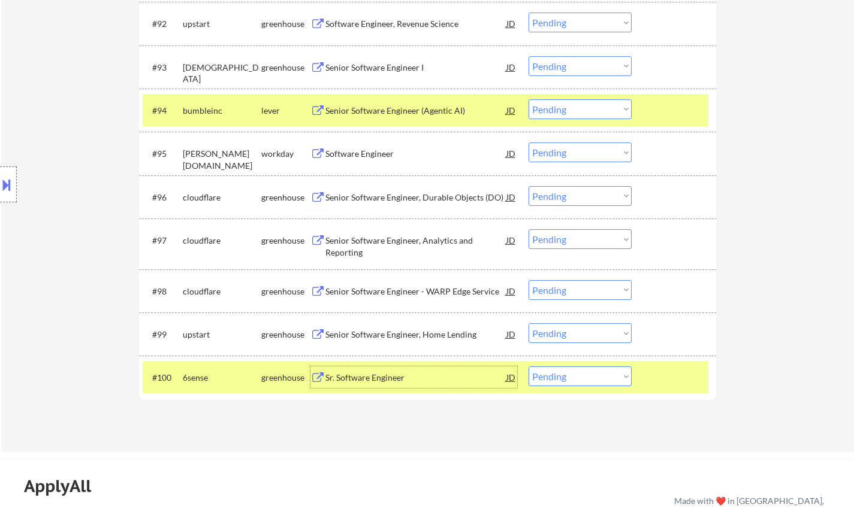
click at [567, 386] on select "Choose an option... Pending Applied Excluded (Questions) Excluded (Expired) Exc…" at bounding box center [579, 377] width 103 height 20
click at [528, 367] on select "Choose an option... Pending Applied Excluded (Questions) Excluded (Expired) Exc…" at bounding box center [579, 377] width 103 height 20
select select ""pending""
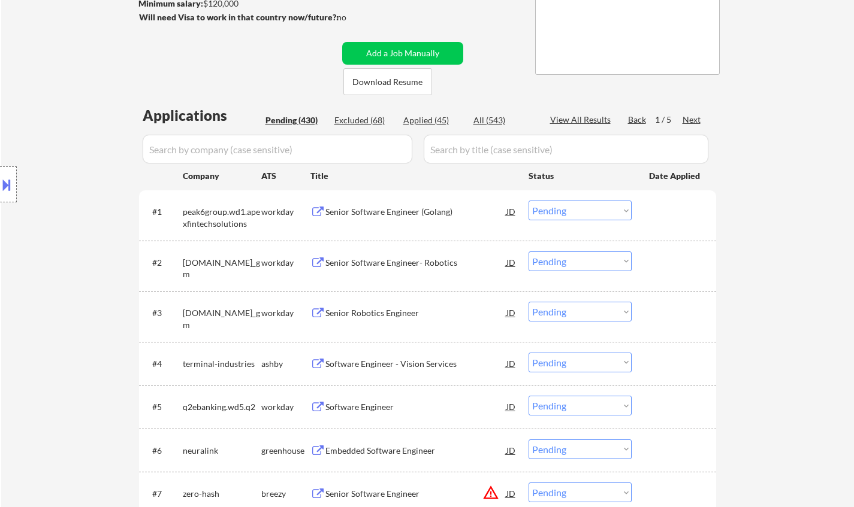
scroll to position [170, 0]
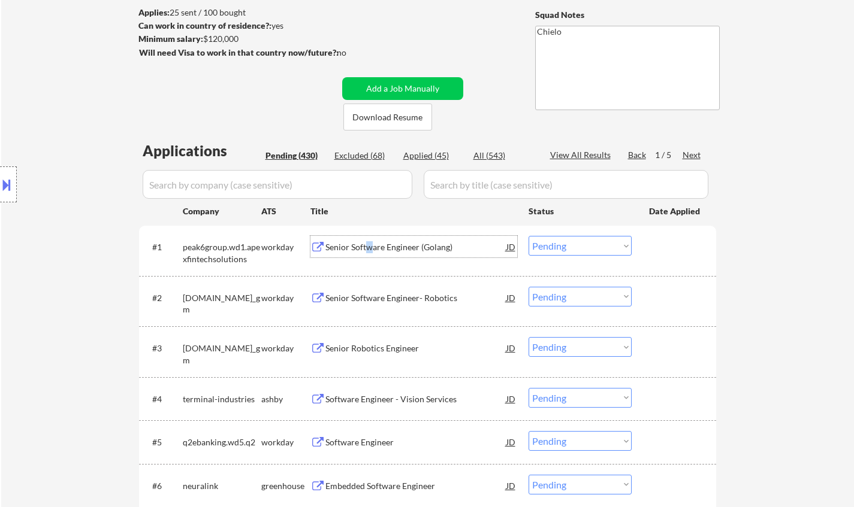
click at [367, 247] on div "Senior Software Engineer (Golang)" at bounding box center [415, 247] width 181 height 12
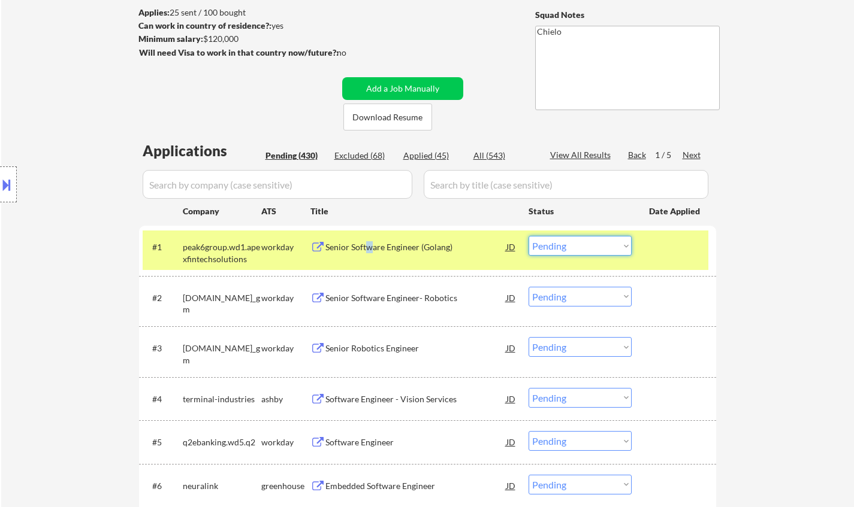
drag, startPoint x: 576, startPoint y: 246, endPoint x: 584, endPoint y: 252, distance: 10.3
click at [576, 246] on select "Choose an option... Pending Applied Excluded (Questions) Excluded (Expired) Exc…" at bounding box center [579, 246] width 103 height 20
click at [528, 236] on select "Choose an option... Pending Applied Excluded (Questions) Excluded (Expired) Exc…" at bounding box center [579, 246] width 103 height 20
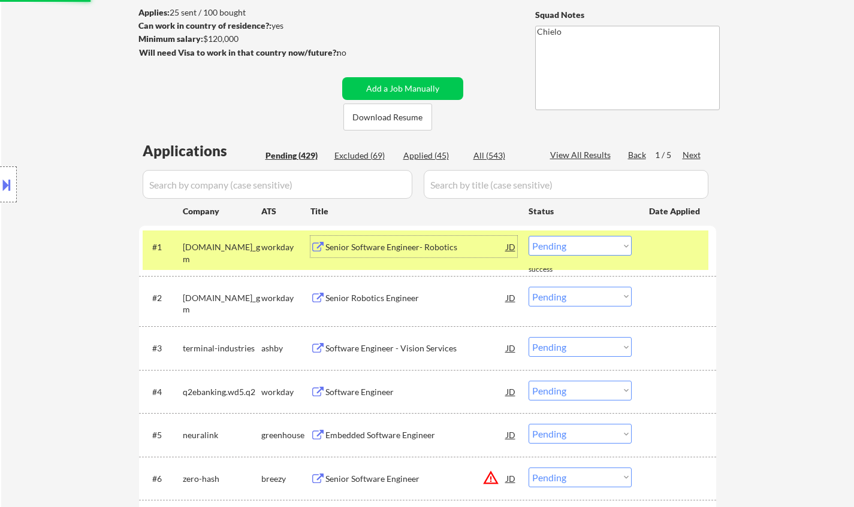
click at [394, 246] on div "Senior Software Engineer- Robotics" at bounding box center [415, 247] width 181 height 12
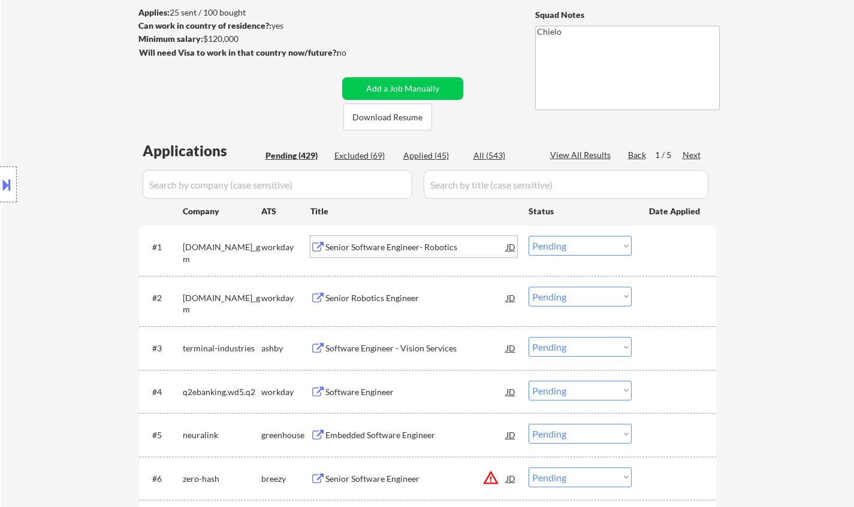
drag, startPoint x: 570, startPoint y: 245, endPoint x: 573, endPoint y: 253, distance: 9.1
click at [570, 245] on select "Choose an option... Pending Applied Excluded (Questions) Excluded (Expired) Exc…" at bounding box center [579, 246] width 103 height 20
click at [528, 236] on select "Choose an option... Pending Applied Excluded (Questions) Excluded (Expired) Exc…" at bounding box center [579, 246] width 103 height 20
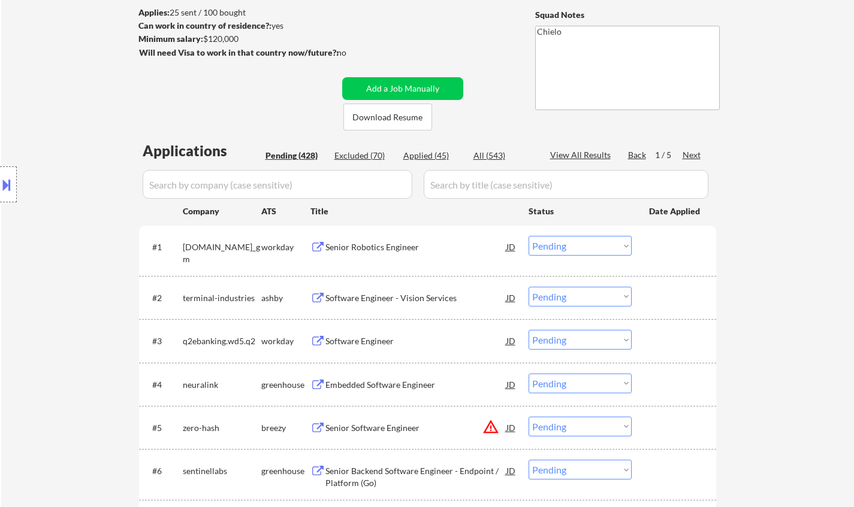
click at [370, 257] on div "Senior Robotics Engineer" at bounding box center [415, 247] width 181 height 22
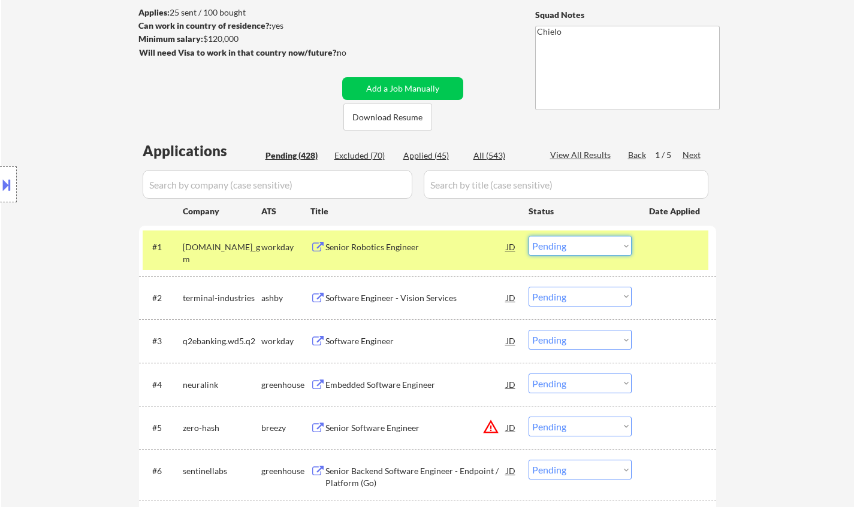
click at [556, 243] on select "Choose an option... Pending Applied Excluded (Questions) Excluded (Expired) Exc…" at bounding box center [579, 246] width 103 height 20
click at [528, 236] on select "Choose an option... Pending Applied Excluded (Questions) Excluded (Expired) Exc…" at bounding box center [579, 246] width 103 height 20
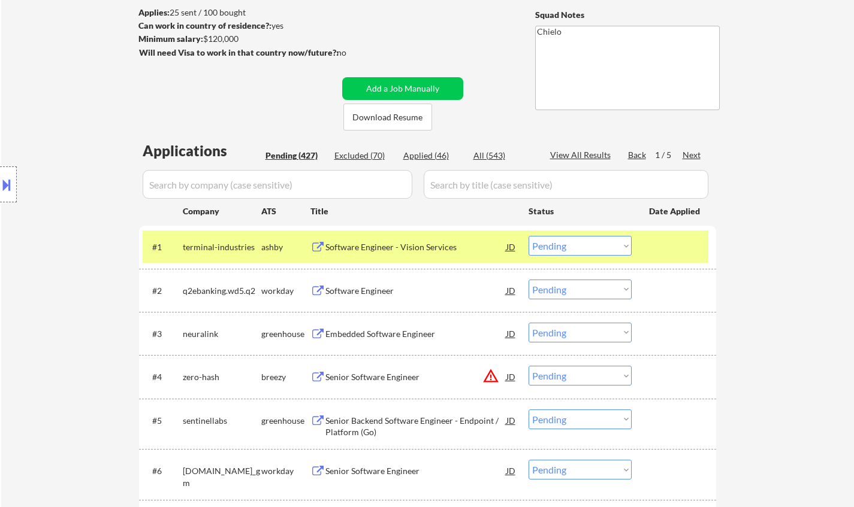
click at [364, 247] on div "Software Engineer - Vision Services" at bounding box center [415, 247] width 181 height 12
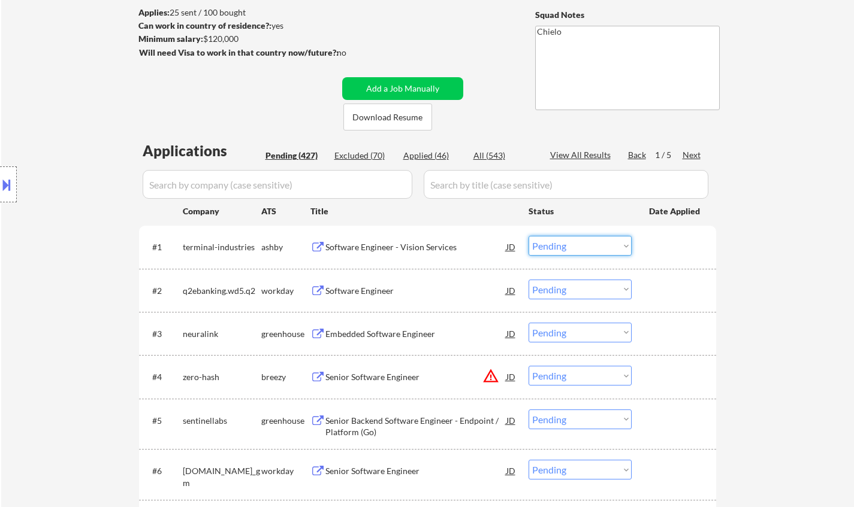
click at [581, 240] on select "Choose an option... Pending Applied Excluded (Questions) Excluded (Expired) Exc…" at bounding box center [579, 246] width 103 height 20
click at [528, 236] on select "Choose an option... Pending Applied Excluded (Questions) Excluded (Expired) Exc…" at bounding box center [579, 246] width 103 height 20
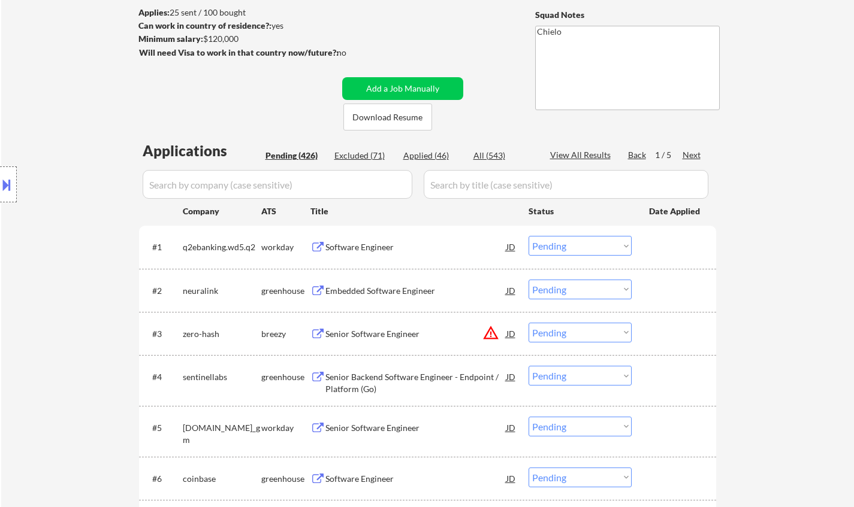
click at [357, 247] on div "Software Engineer" at bounding box center [415, 247] width 181 height 12
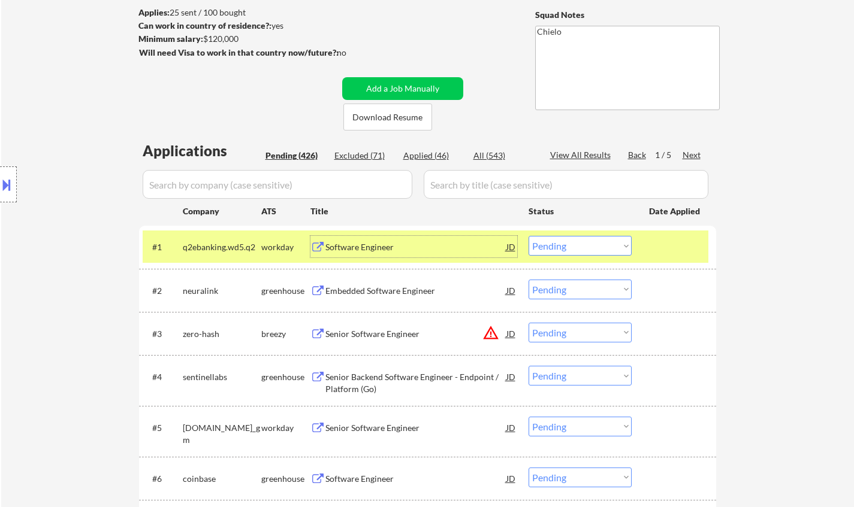
drag, startPoint x: 598, startPoint y: 249, endPoint x: 601, endPoint y: 254, distance: 6.2
click at [598, 249] on select "Choose an option... Pending Applied Excluded (Questions) Excluded (Expired) Exc…" at bounding box center [579, 246] width 103 height 20
click at [528, 236] on select "Choose an option... Pending Applied Excluded (Questions) Excluded (Expired) Exc…" at bounding box center [579, 246] width 103 height 20
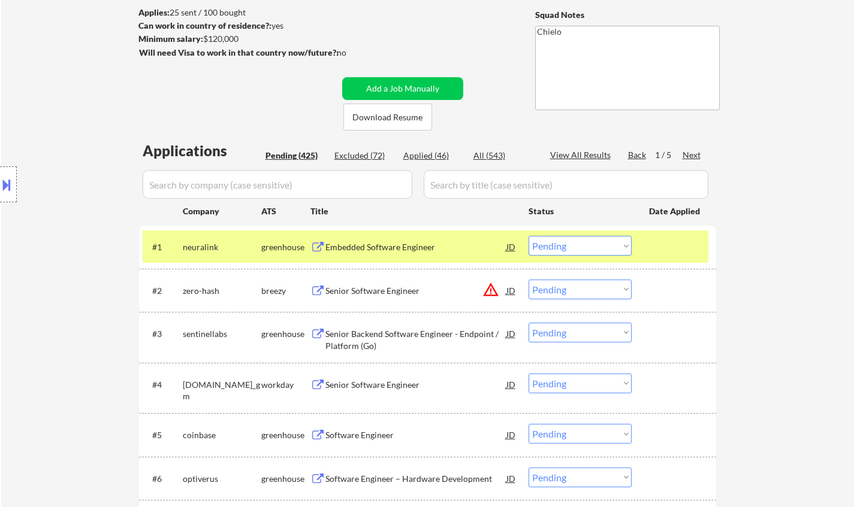
scroll to position [229, 0]
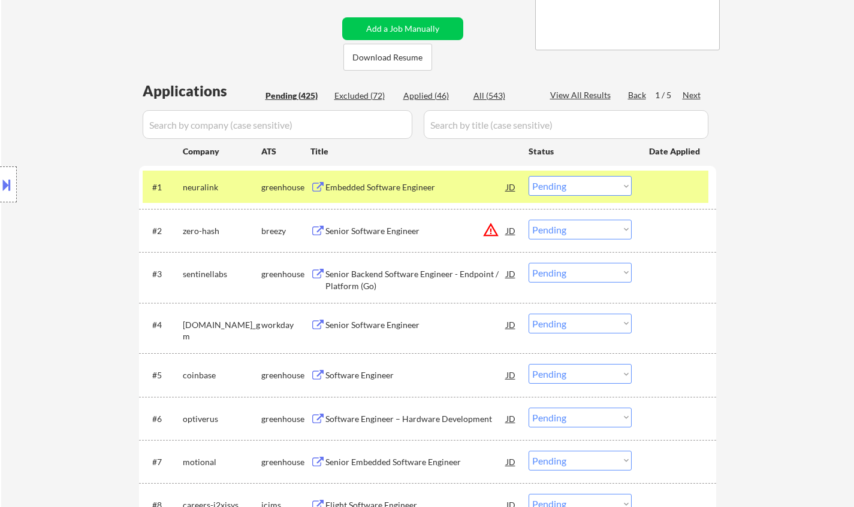
click at [368, 185] on div "Embedded Software Engineer" at bounding box center [415, 187] width 181 height 12
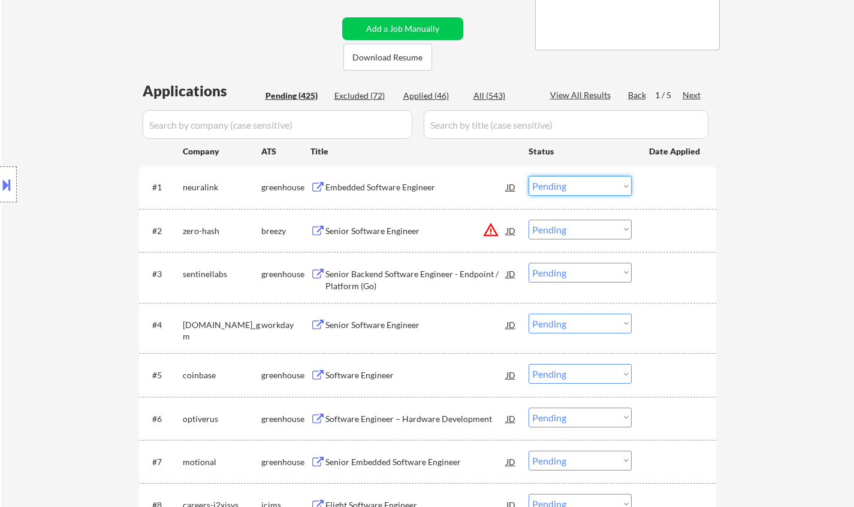
click at [574, 178] on select "Choose an option... Pending Applied Excluded (Questions) Excluded (Expired) Exc…" at bounding box center [579, 186] width 103 height 20
click at [528, 176] on select "Choose an option... Pending Applied Excluded (Questions) Excluded (Expired) Exc…" at bounding box center [579, 186] width 103 height 20
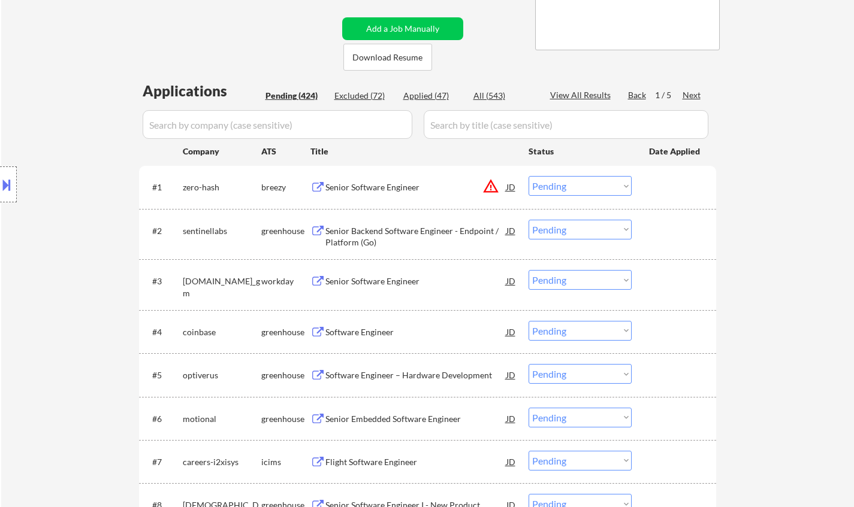
click at [510, 186] on div "JD" at bounding box center [511, 187] width 12 height 22
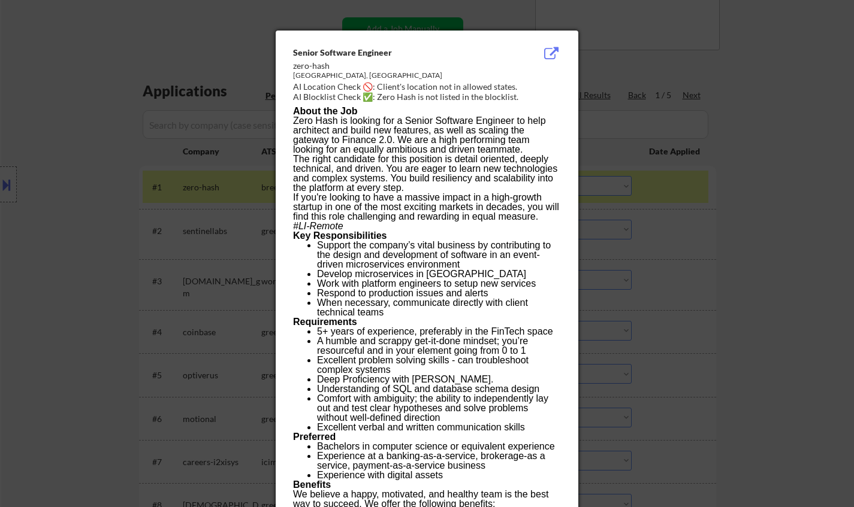
click at [650, 259] on div at bounding box center [427, 253] width 854 height 507
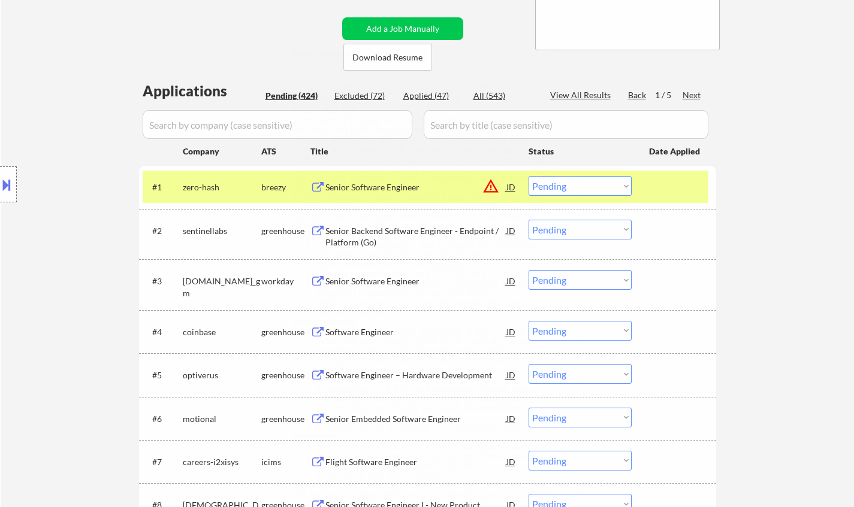
drag, startPoint x: 588, startPoint y: 182, endPoint x: 591, endPoint y: 192, distance: 9.9
click at [588, 183] on select "Choose an option... Pending Applied Excluded (Questions) Excluded (Expired) Exc…" at bounding box center [579, 186] width 103 height 20
click at [528, 176] on select "Choose an option... Pending Applied Excluded (Questions) Excluded (Expired) Exc…" at bounding box center [579, 186] width 103 height 20
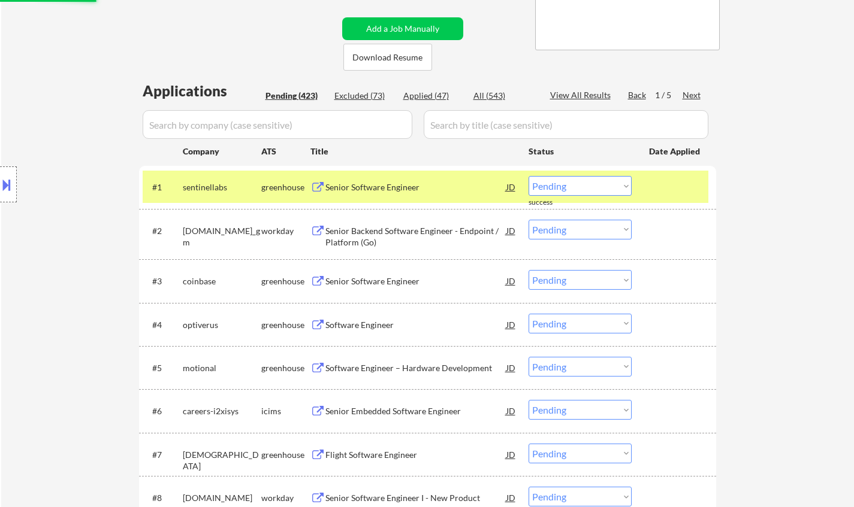
click at [356, 192] on div "Senior Software Engineer" at bounding box center [415, 187] width 181 height 12
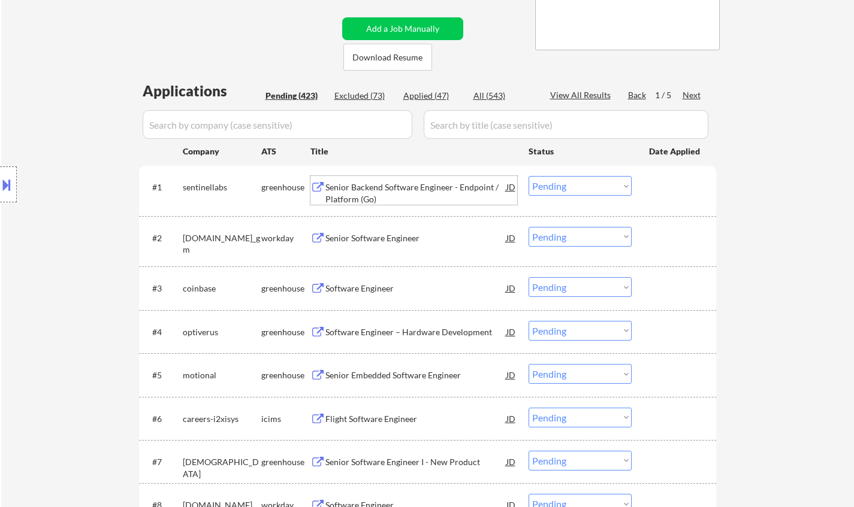
click at [572, 181] on select "Choose an option... Pending Applied Excluded (Questions) Excluded (Expired) Exc…" at bounding box center [579, 186] width 103 height 20
click at [528, 176] on select "Choose an option... Pending Applied Excluded (Questions) Excluded (Expired) Exc…" at bounding box center [579, 186] width 103 height 20
select select ""pending""
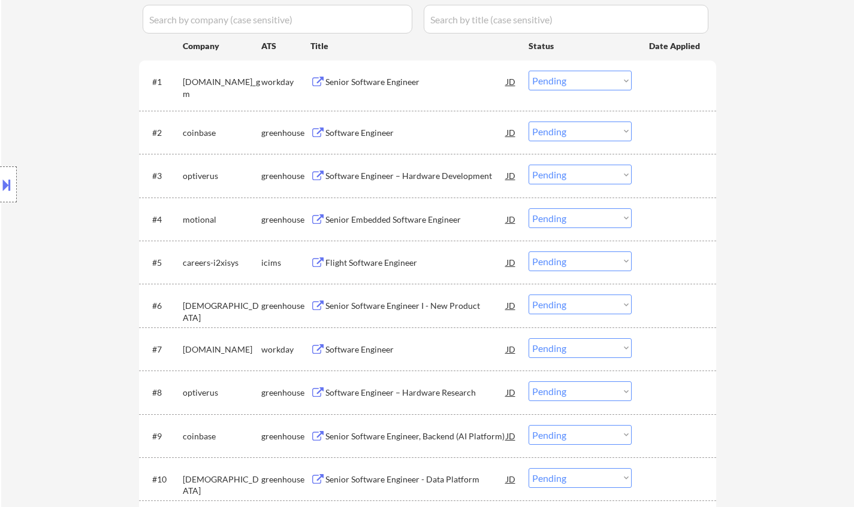
scroll to position [349, 0]
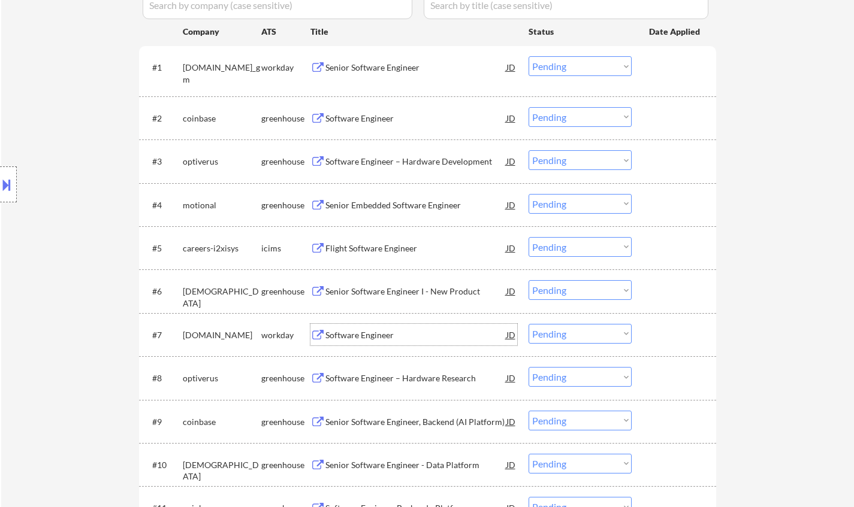
click at [371, 330] on div "Software Engineer" at bounding box center [415, 335] width 181 height 12
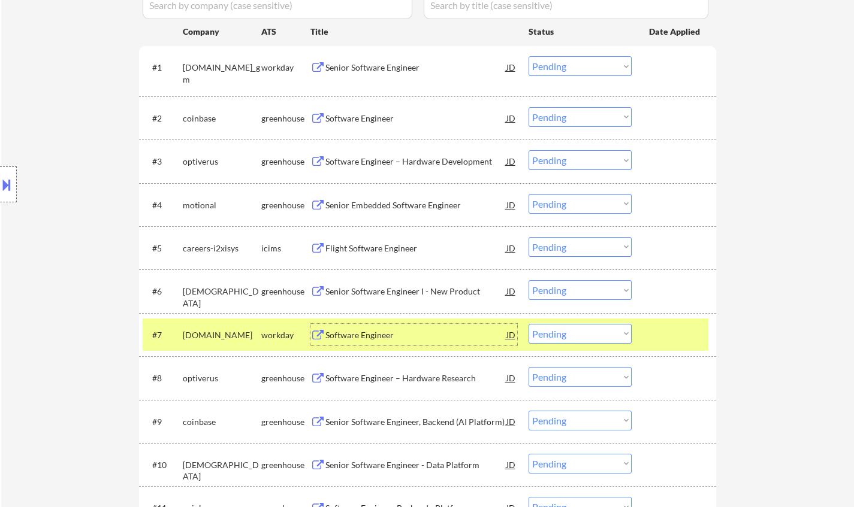
click at [620, 340] on select "Choose an option... Pending Applied Excluded (Questions) Excluded (Expired) Exc…" at bounding box center [579, 334] width 103 height 20
click at [528, 324] on select "Choose an option... Pending Applied Excluded (Questions) Excluded (Expired) Exc…" at bounding box center [579, 334] width 103 height 20
select select ""pending""
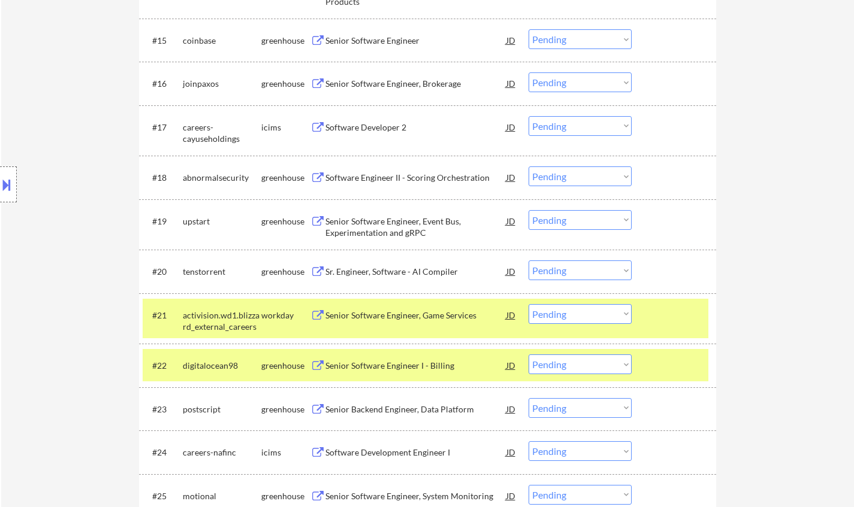
scroll to position [1018, 0]
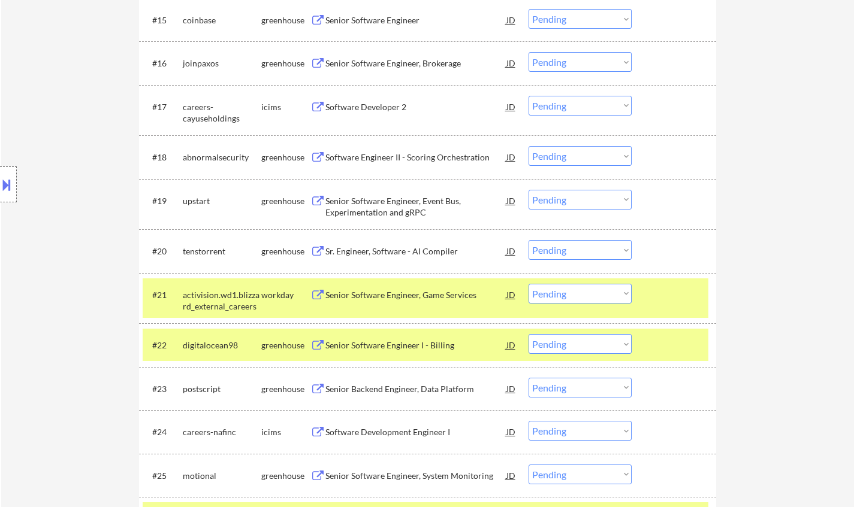
click at [393, 251] on div "Sr. Engineer, Software - AI Compiler" at bounding box center [415, 252] width 181 height 12
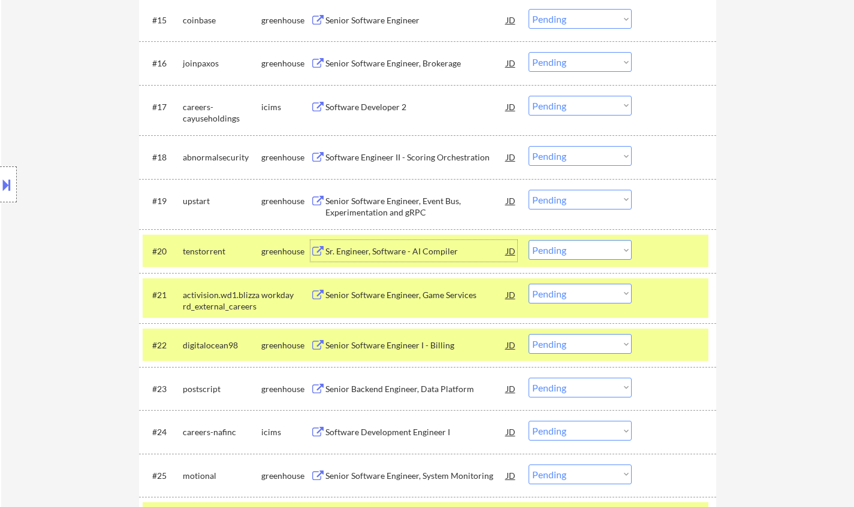
click at [595, 255] on select "Choose an option... Pending Applied Excluded (Questions) Excluded (Expired) Exc…" at bounding box center [579, 250] width 103 height 20
click at [528, 240] on select "Choose an option... Pending Applied Excluded (Questions) Excluded (Expired) Exc…" at bounding box center [579, 250] width 103 height 20
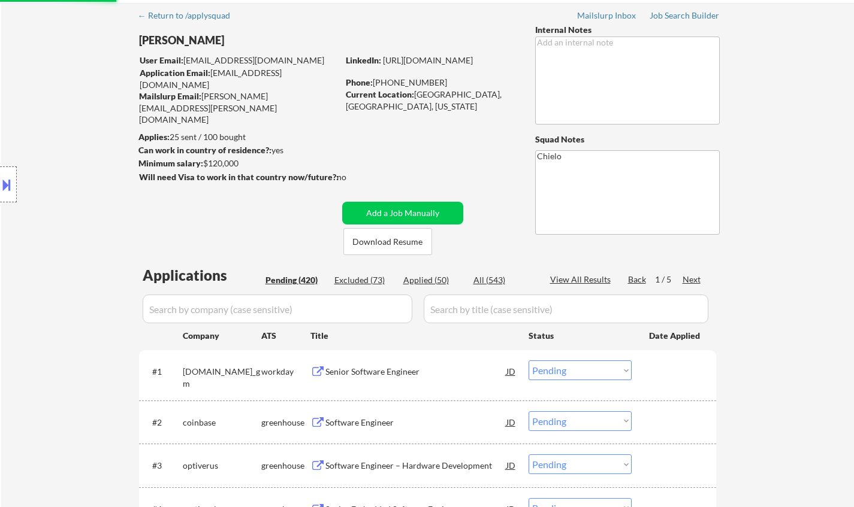
scroll to position [0, 0]
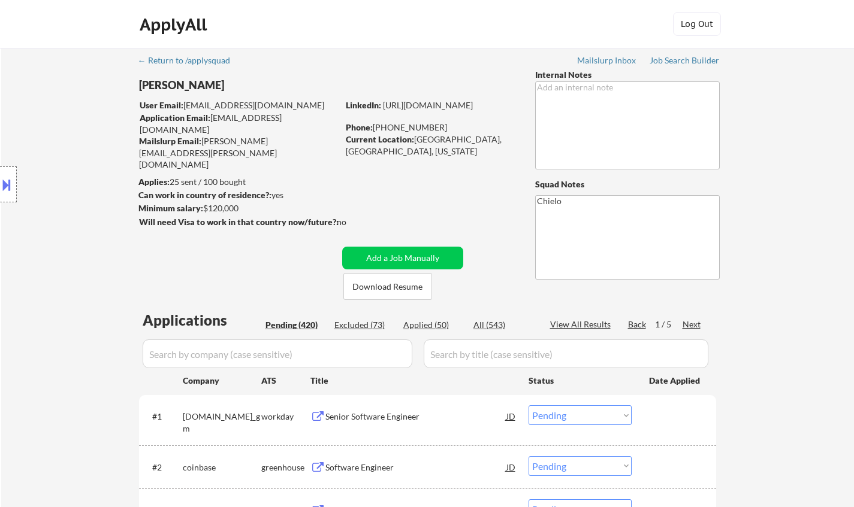
select select ""pending""
